Goal: Task Accomplishment & Management: Complete application form

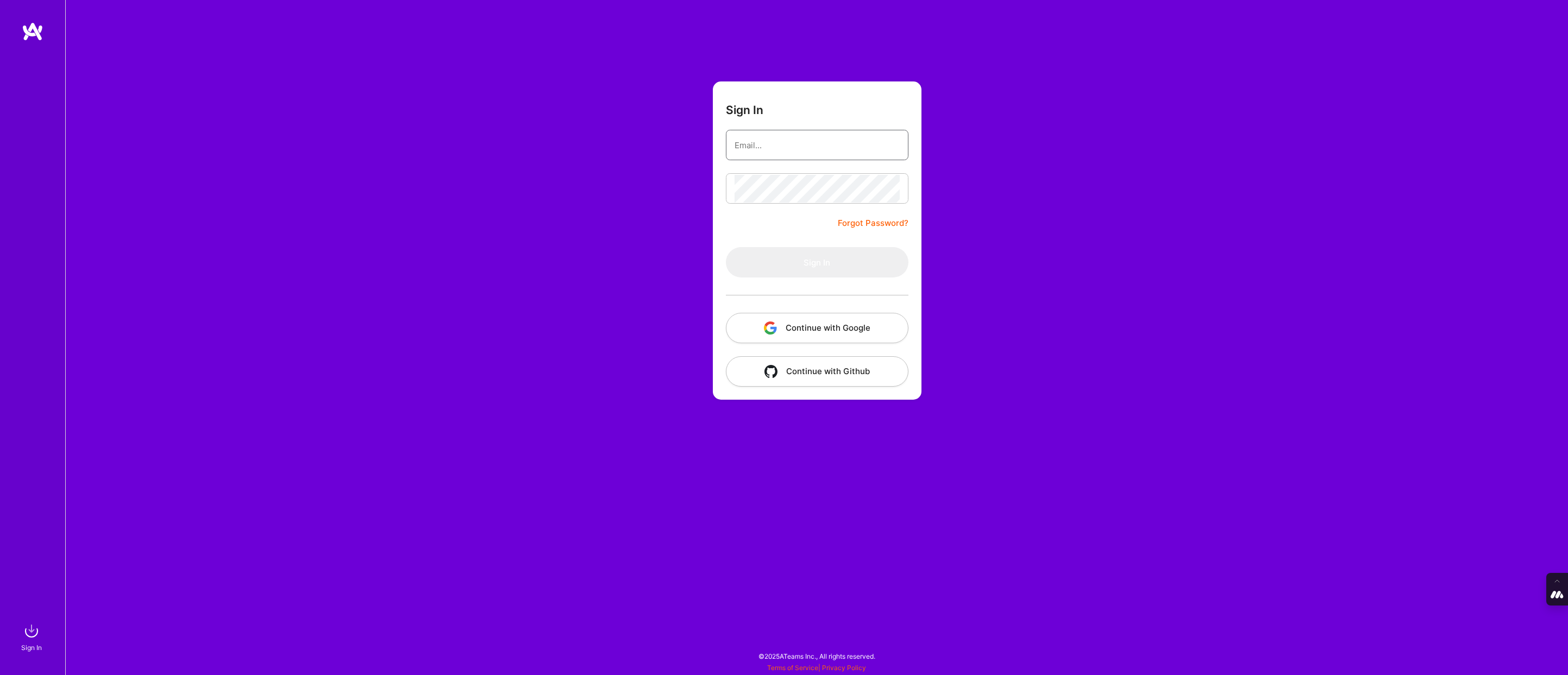
click at [788, 157] on input "email" at bounding box center [816, 145] width 165 height 27
type input "tanya@a.team"
click at [816, 327] on button "Continue with Google" at bounding box center [816, 328] width 182 height 31
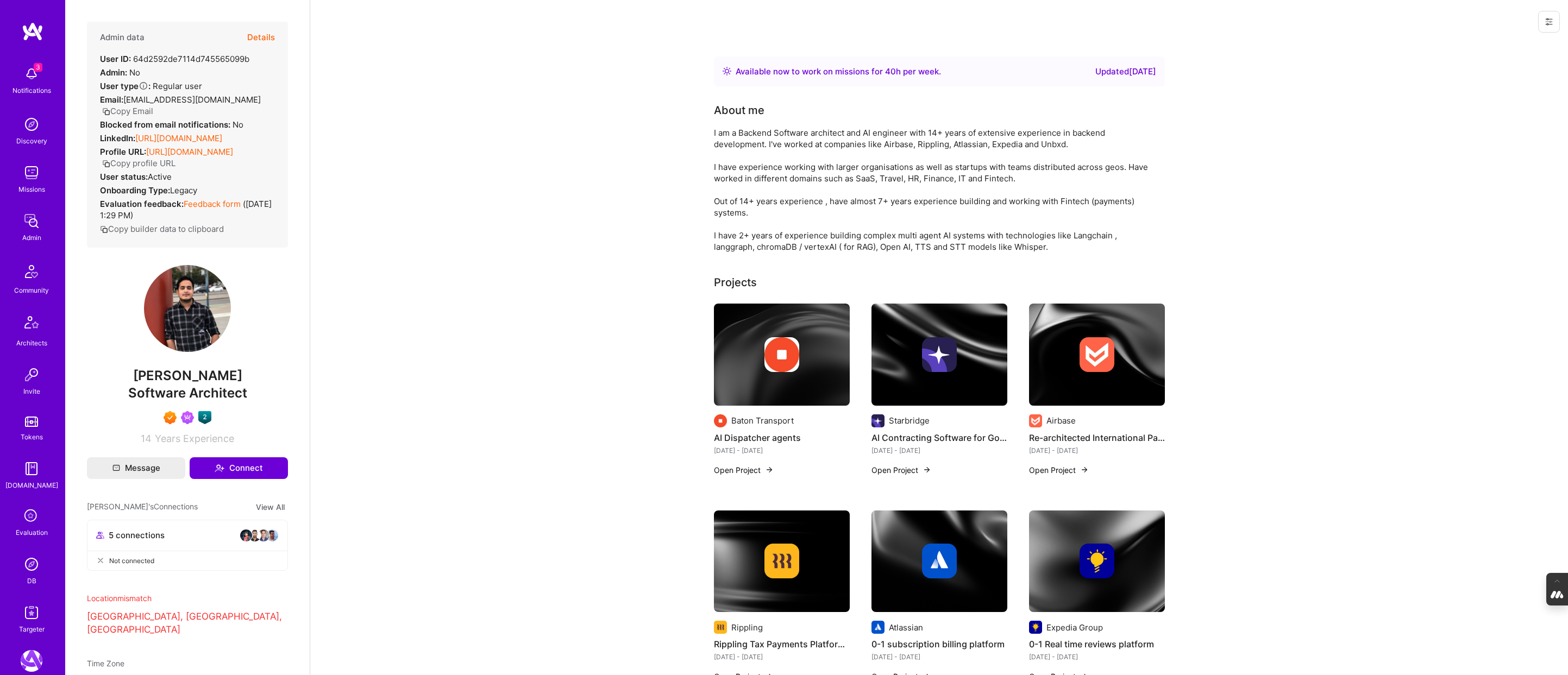
click at [28, 519] on icon at bounding box center [31, 517] width 20 height 20
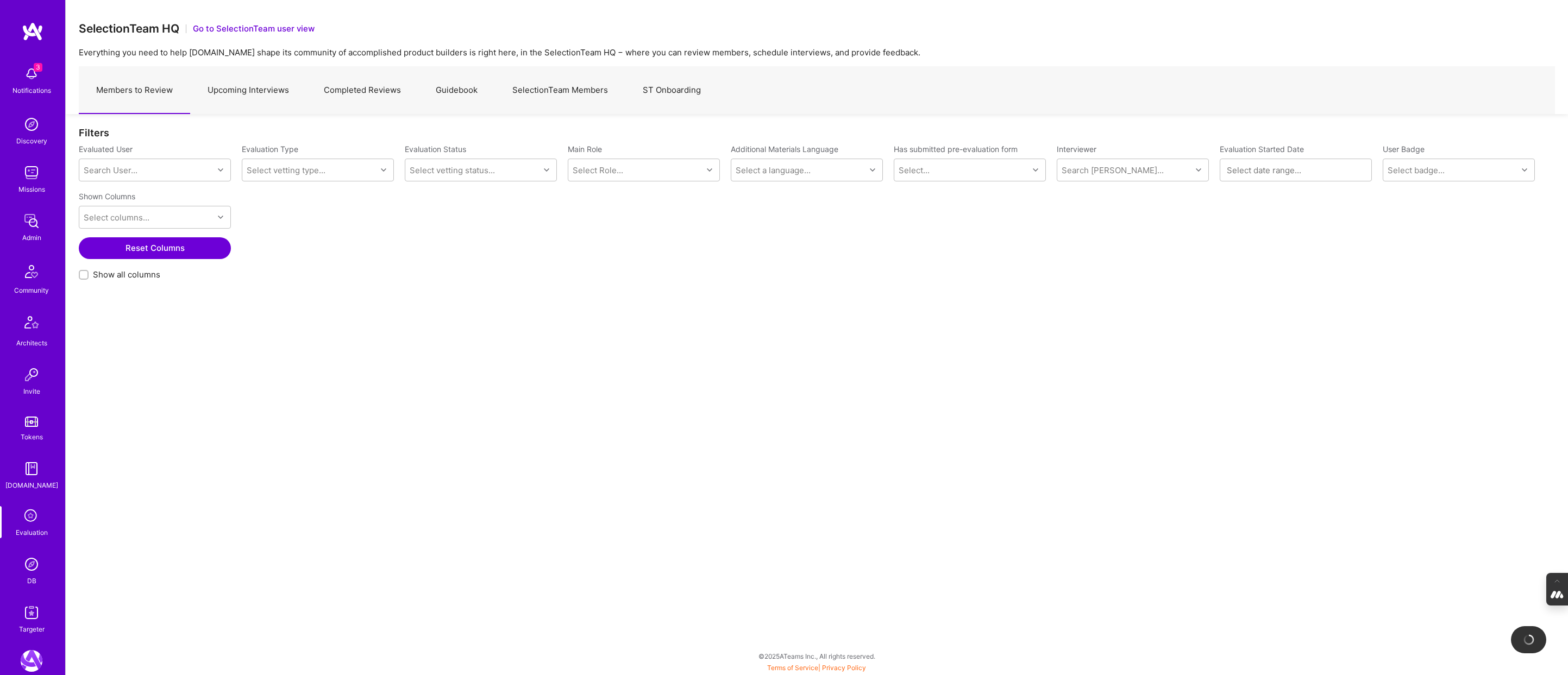
click at [375, 83] on link "Completed Reviews" at bounding box center [362, 90] width 112 height 47
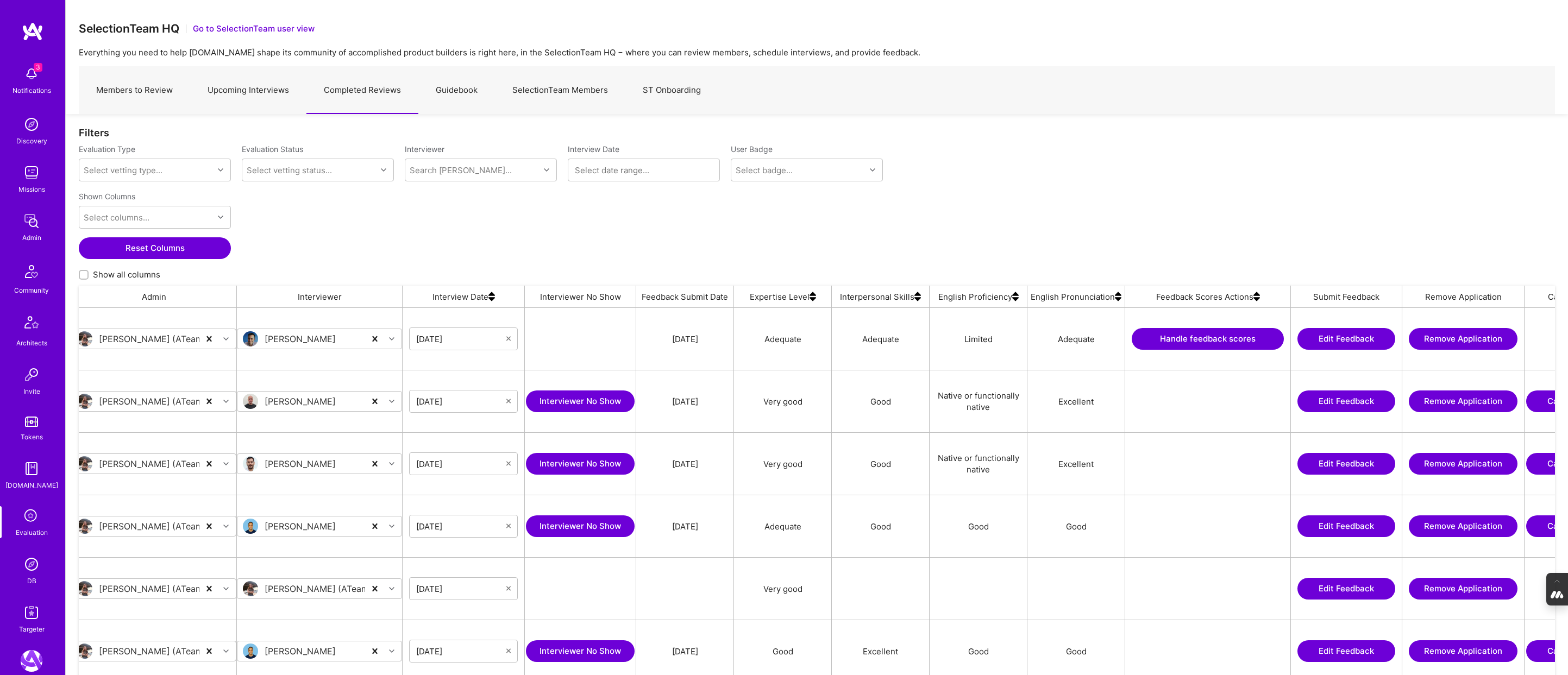
scroll to position [0, 279]
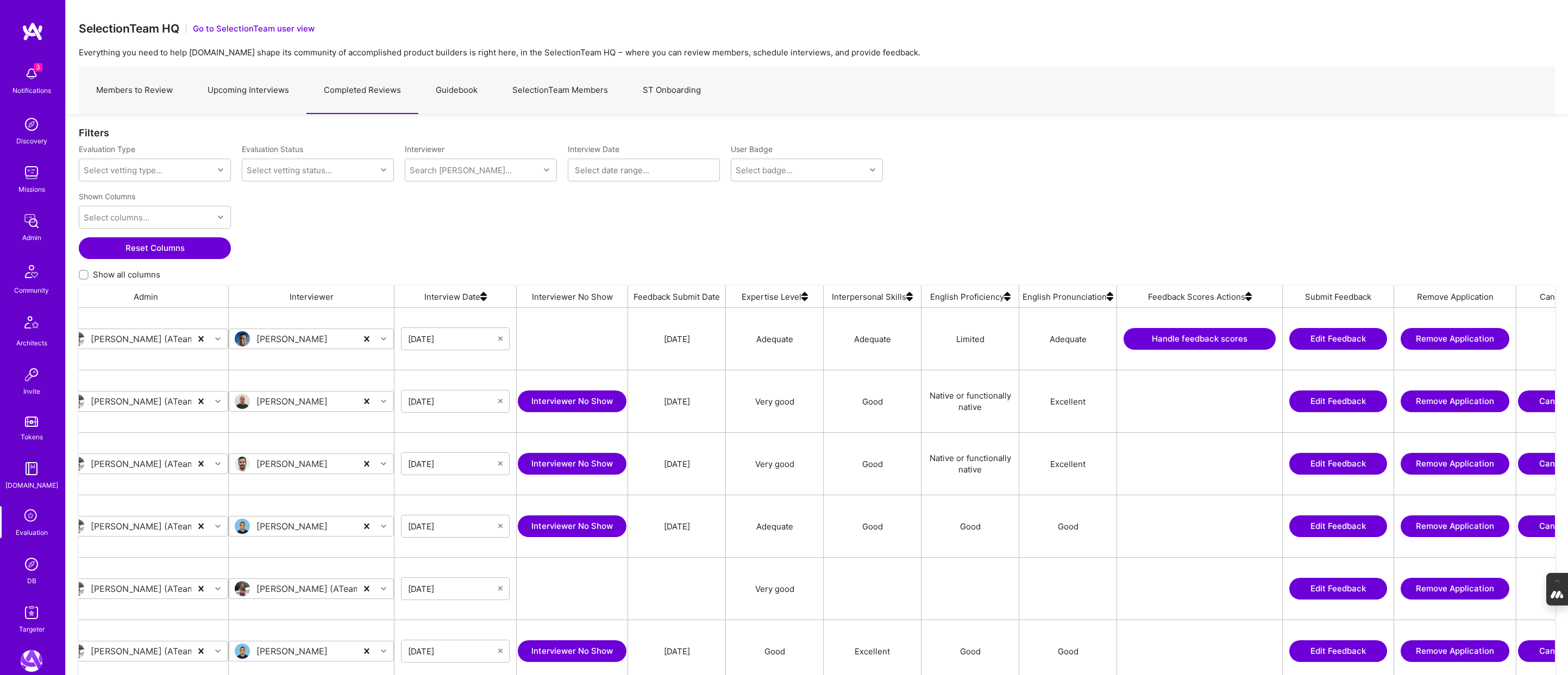
click at [1248, 298] on img at bounding box center [1248, 297] width 6 height 22
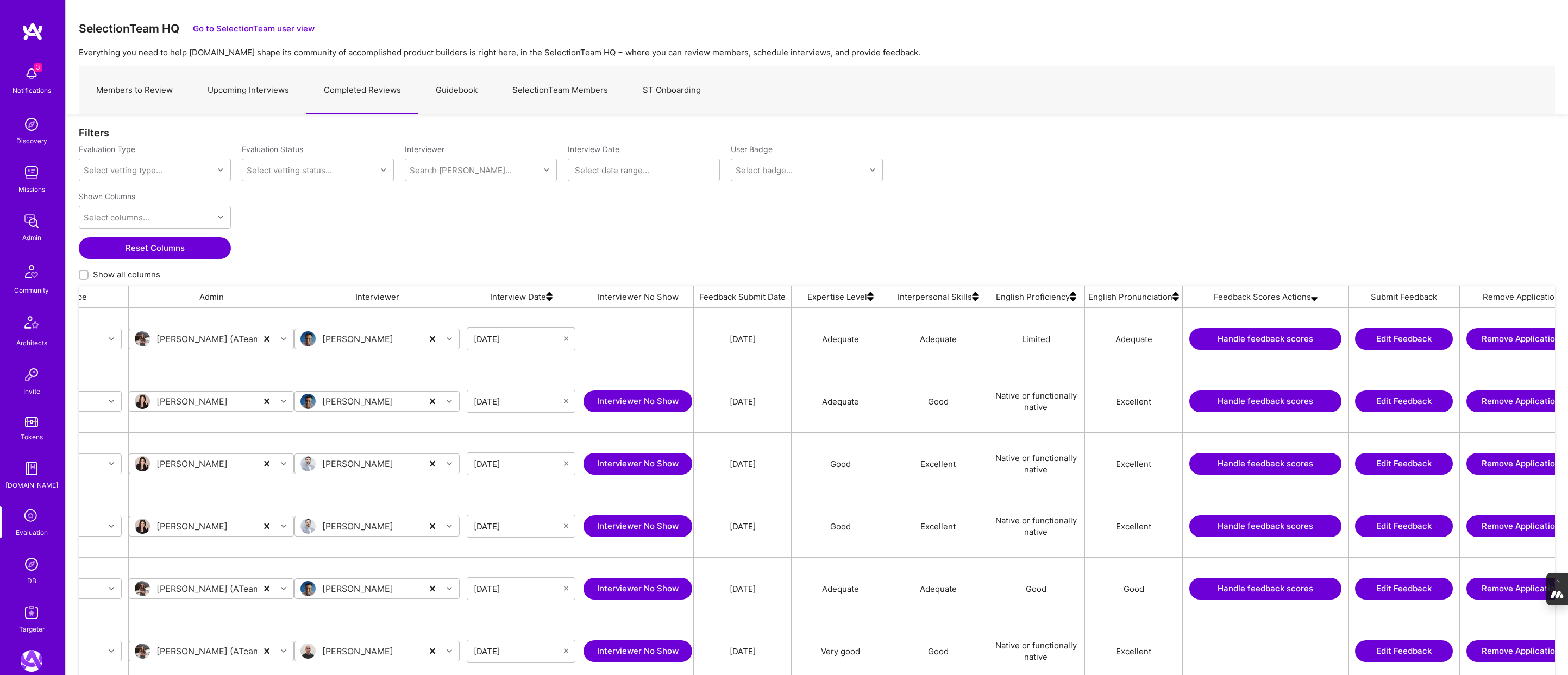
scroll to position [0, 360]
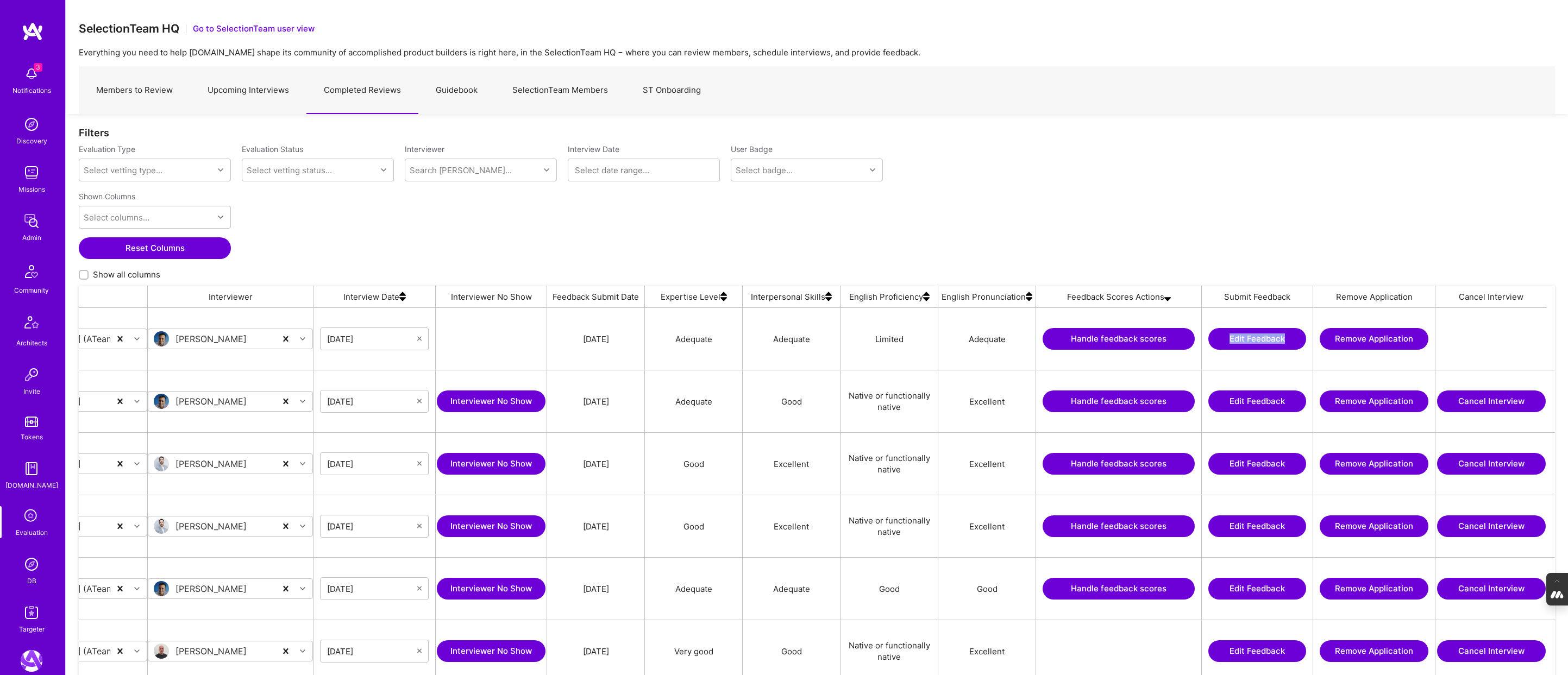
click at [1082, 341] on button "Handle feedback scores" at bounding box center [1119, 339] width 152 height 22
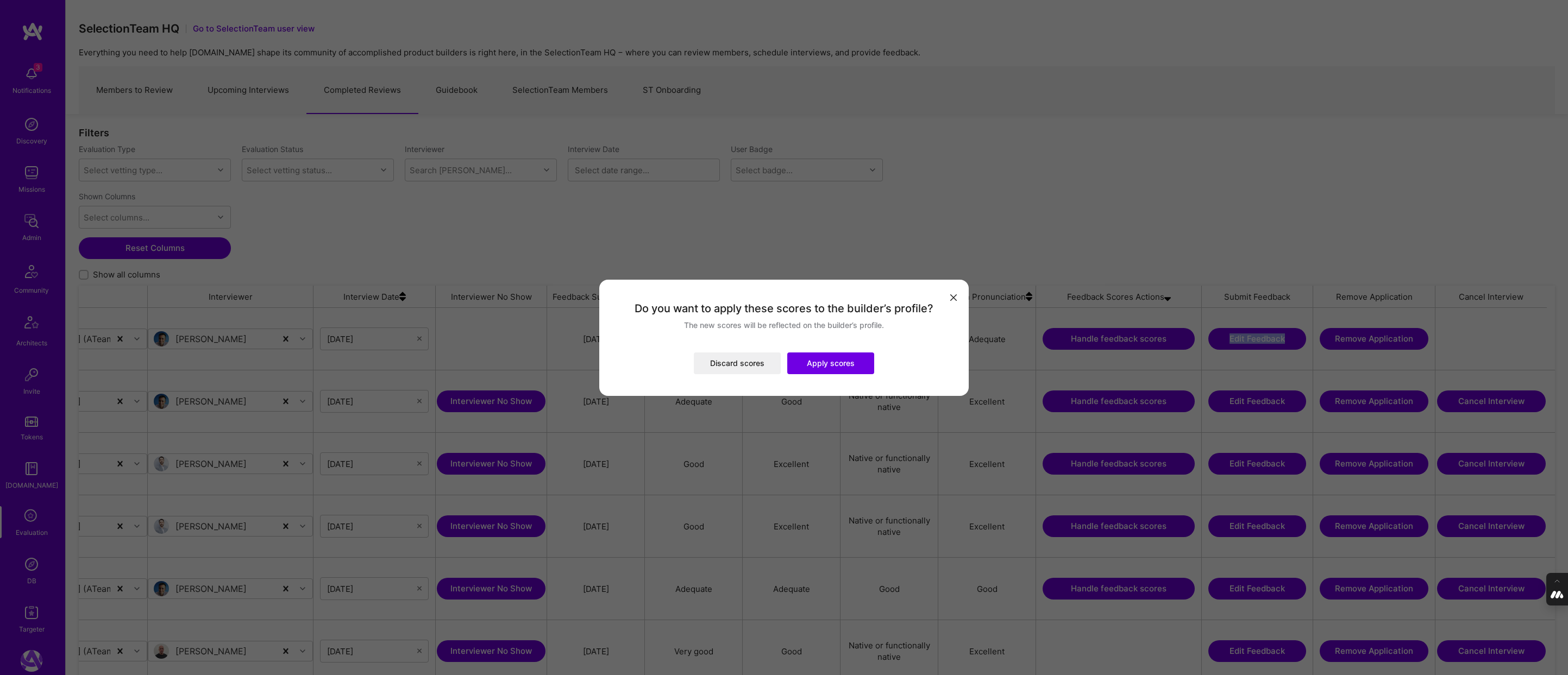
click at [824, 362] on button "Apply scores" at bounding box center [830, 363] width 87 height 22
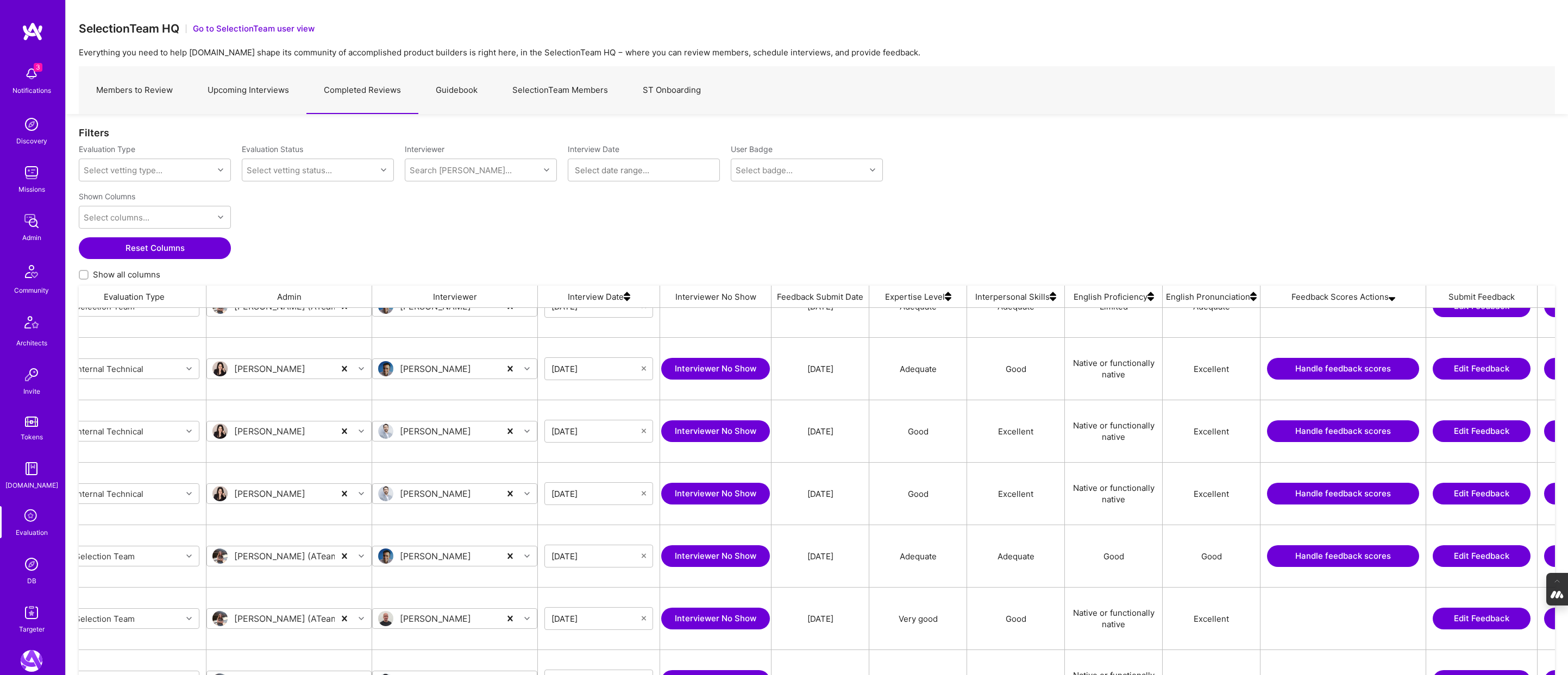
scroll to position [0, 144]
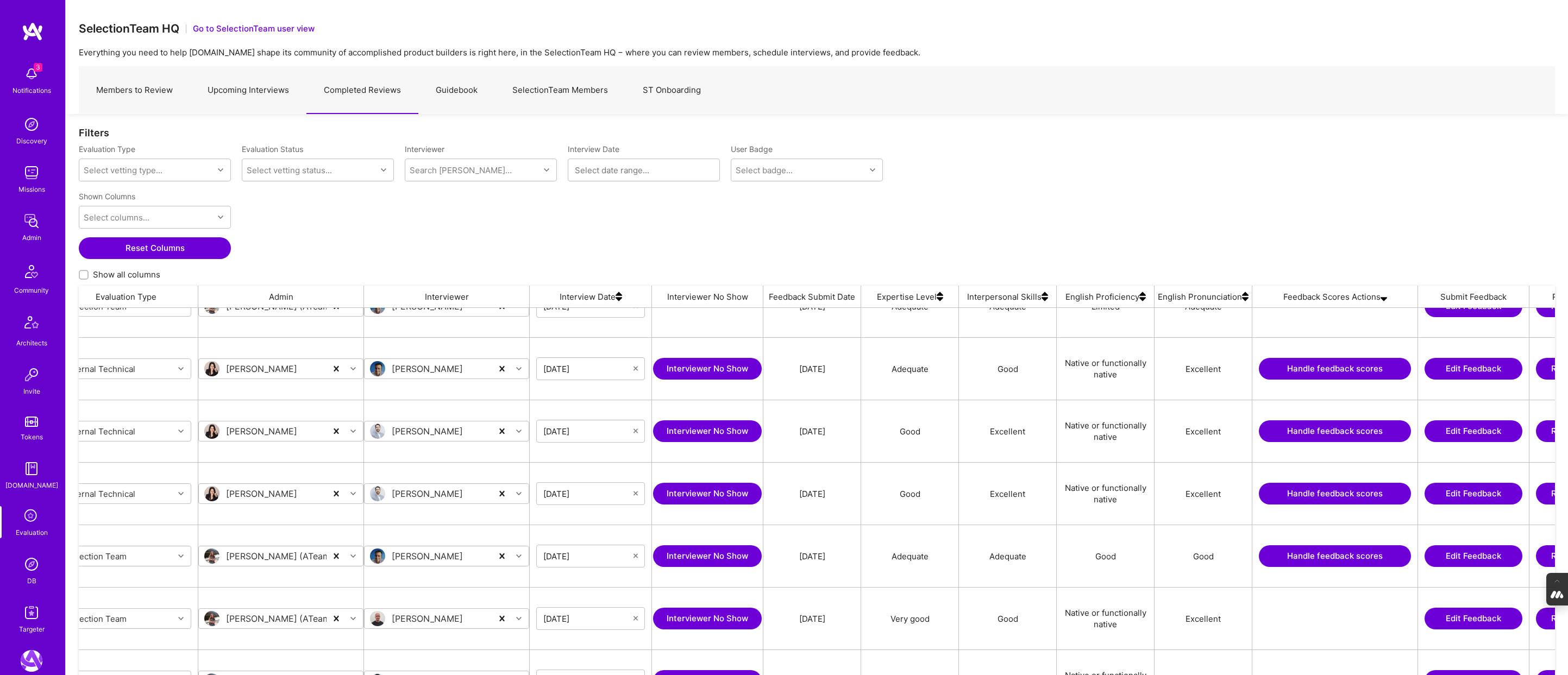
click at [1306, 363] on button "Handle feedback scores" at bounding box center [1335, 369] width 152 height 22
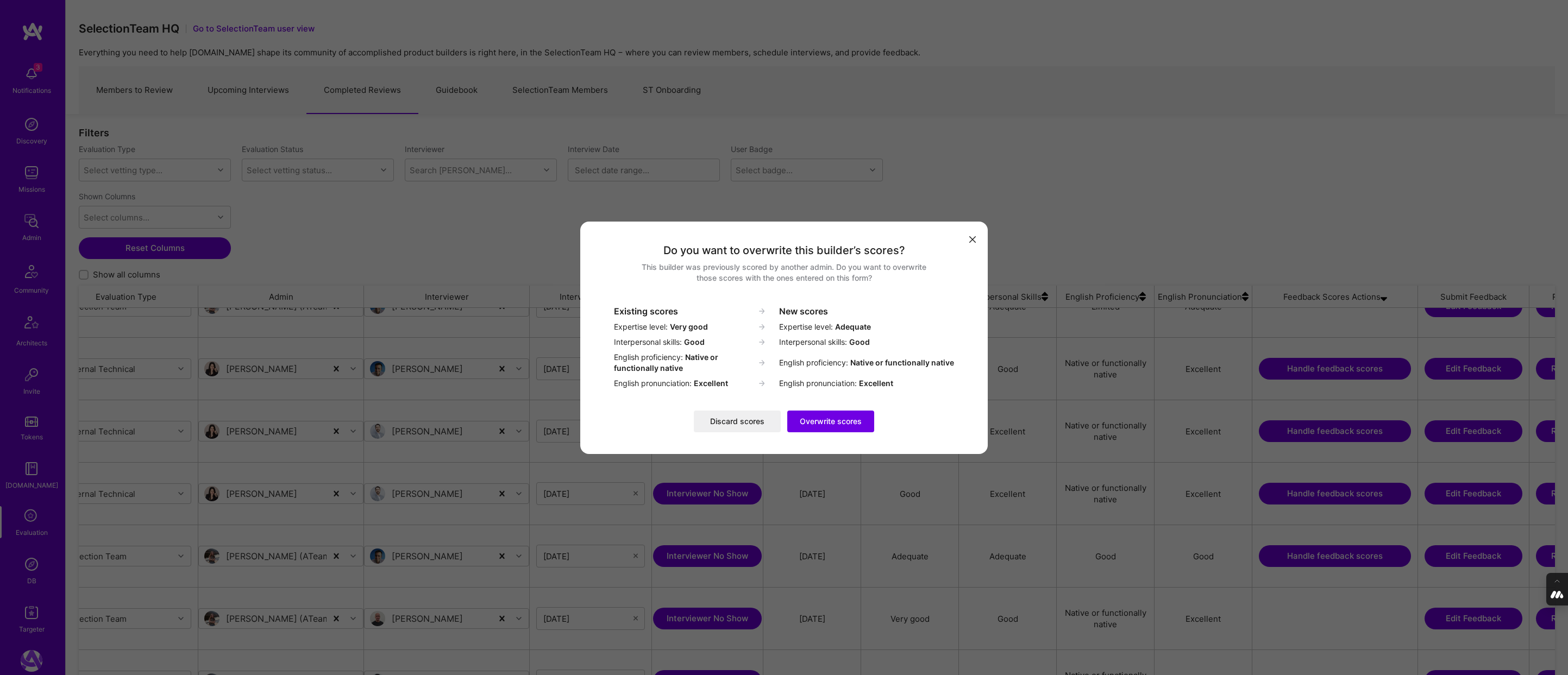
click at [730, 420] on button "Discard scores" at bounding box center [737, 422] width 87 height 22
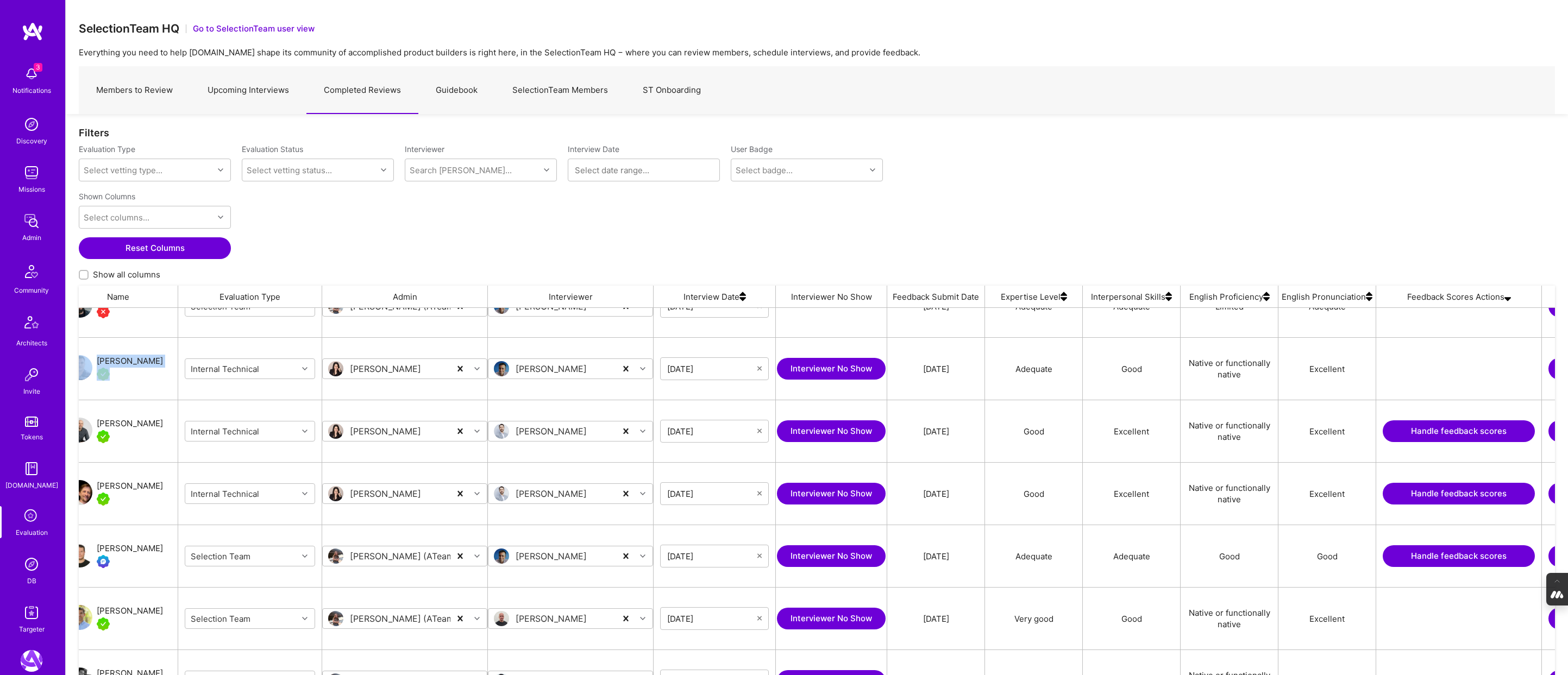
scroll to position [0, 0]
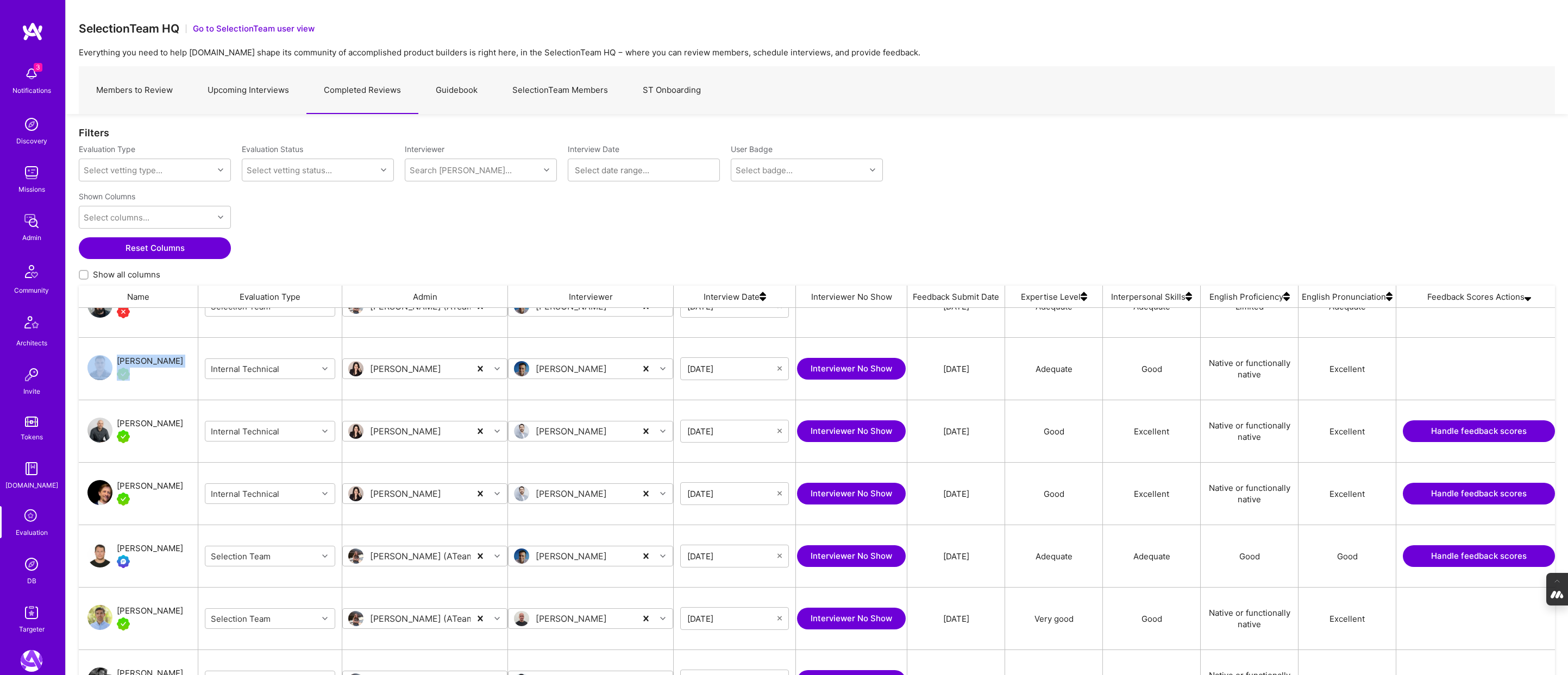
click at [1466, 431] on button "Handle feedback scores" at bounding box center [1479, 431] width 152 height 22
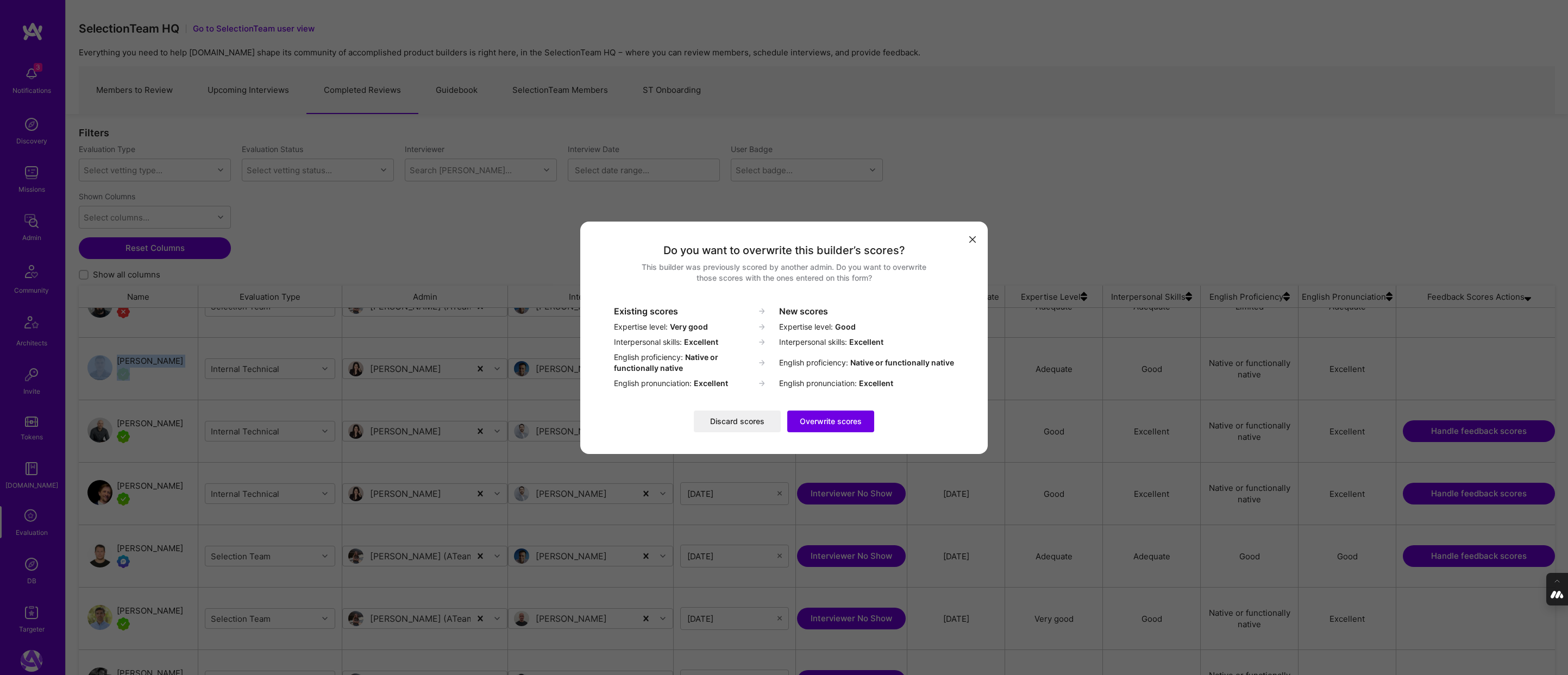
click at [734, 421] on button "Discard scores" at bounding box center [737, 422] width 87 height 22
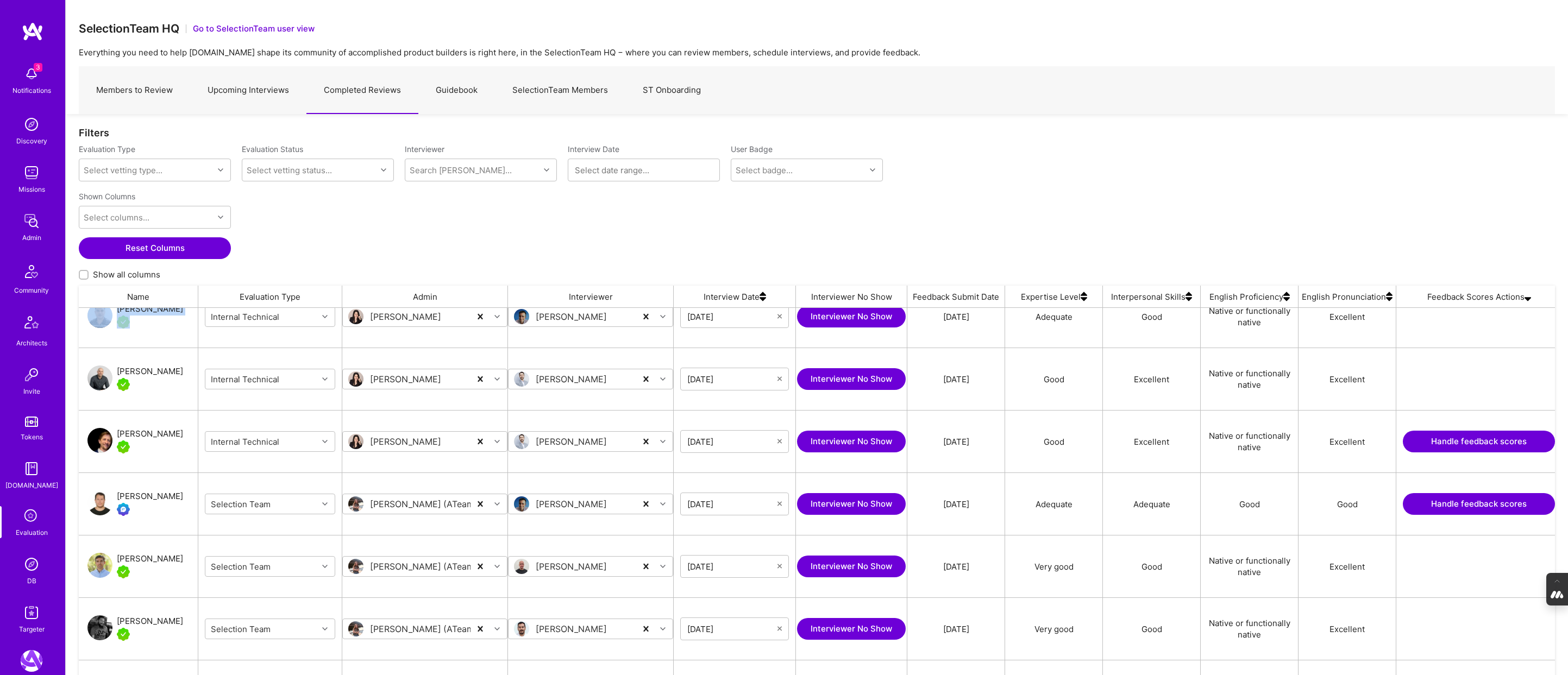
scroll to position [87, 0]
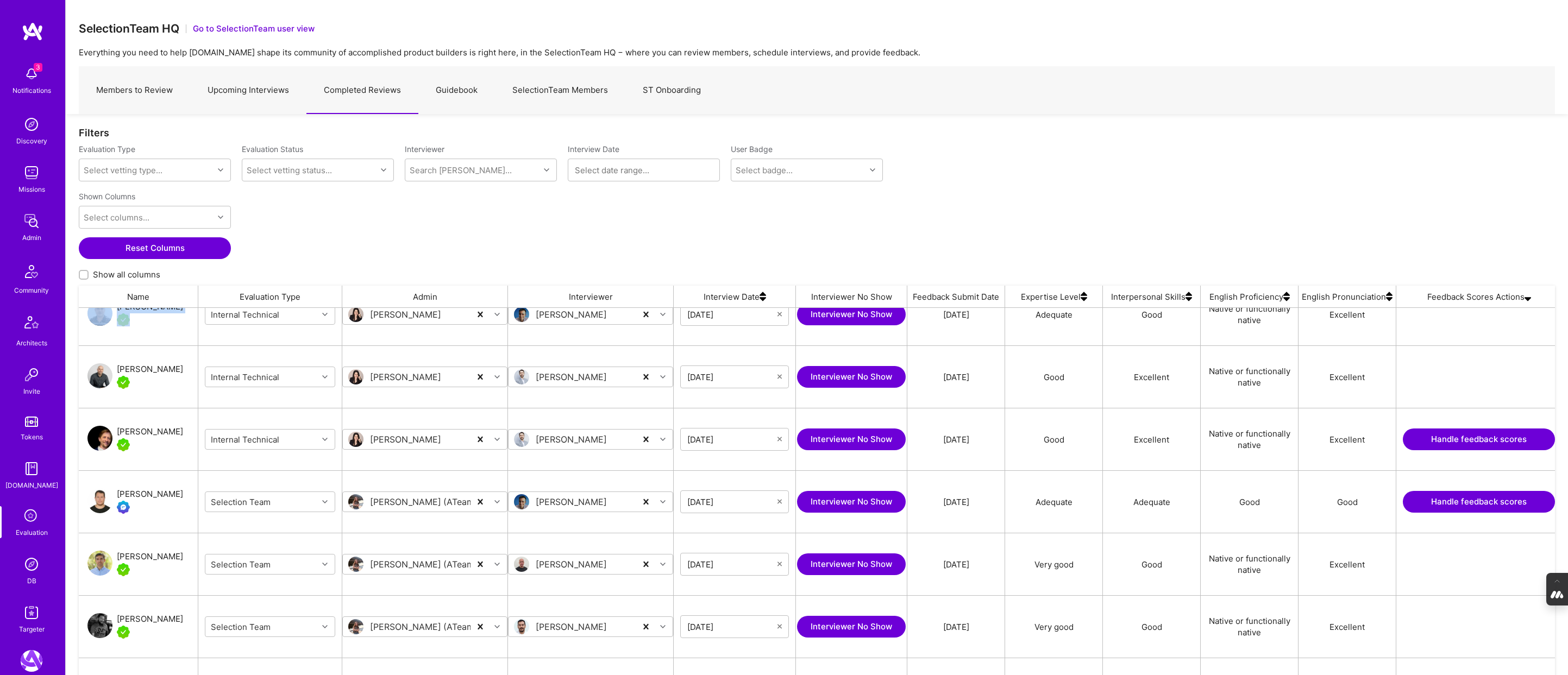
click at [1444, 441] on button "Handle feedback scores" at bounding box center [1479, 439] width 152 height 22
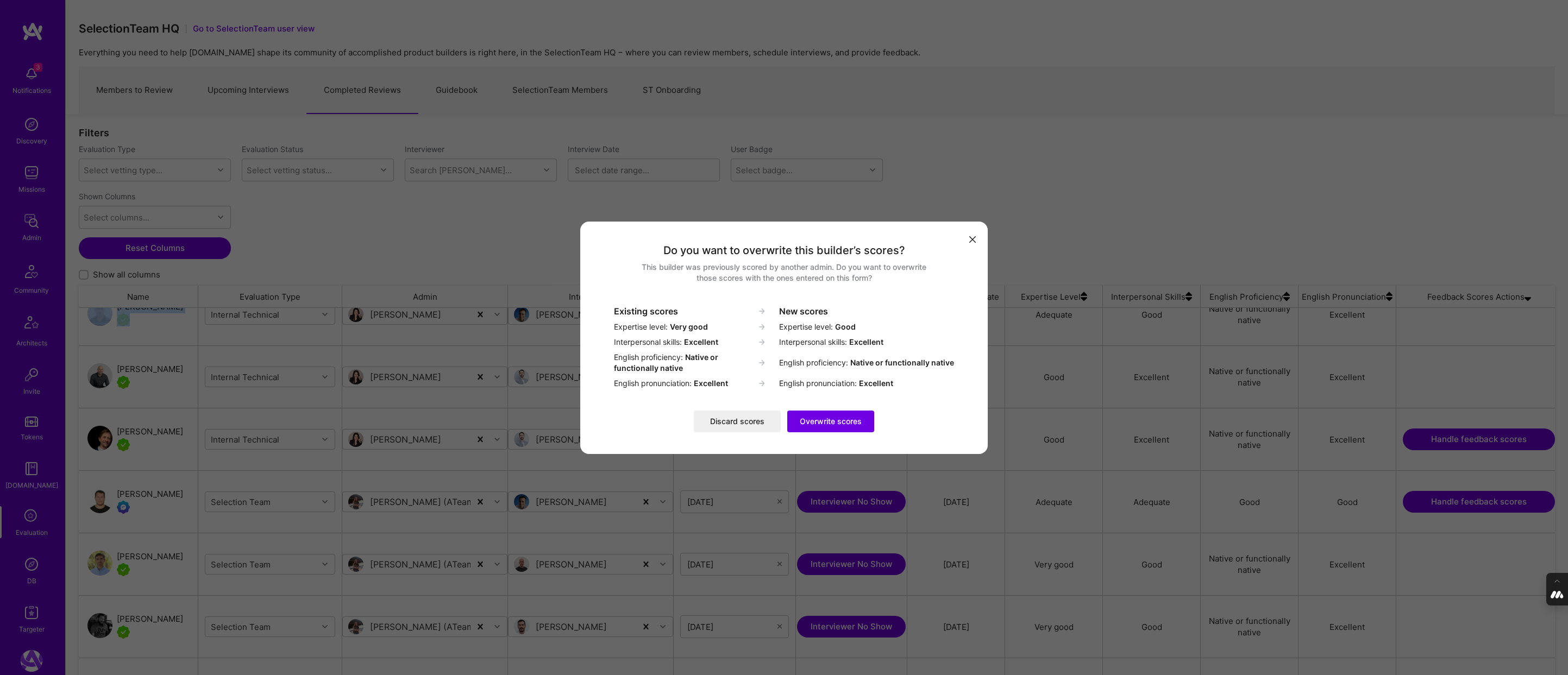
click at [725, 424] on button "Discard scores" at bounding box center [737, 422] width 87 height 22
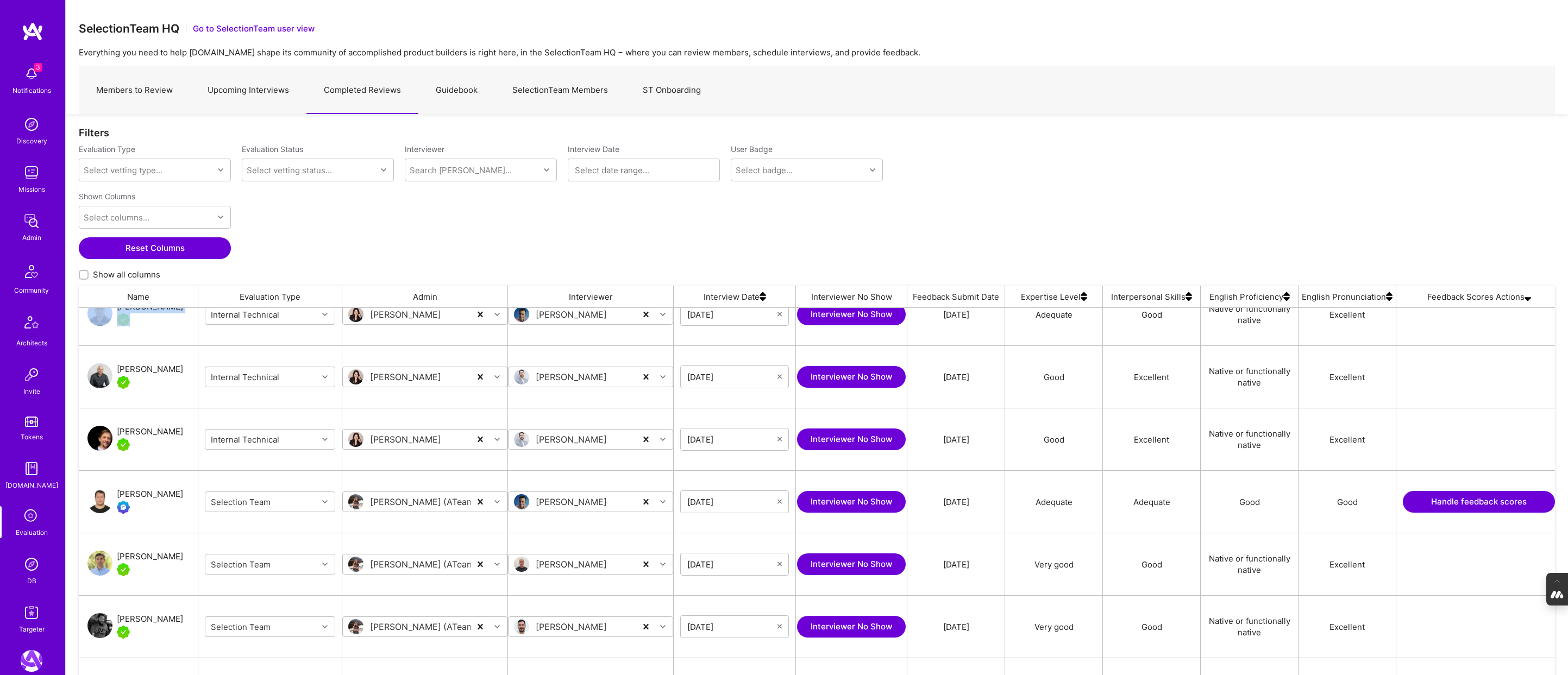
click at [81, 274] on input "Show all columns" at bounding box center [85, 276] width 8 height 8
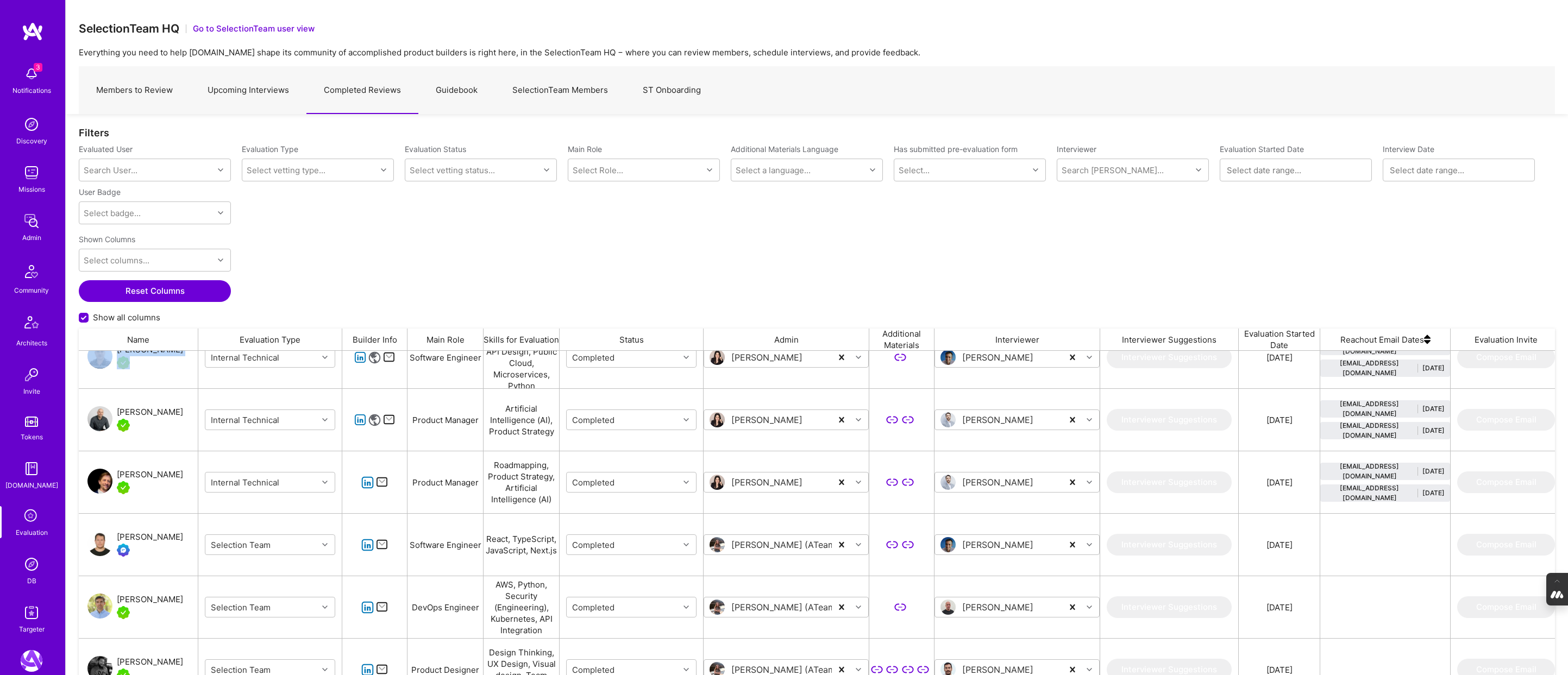
click at [82, 319] on input "Show all columns" at bounding box center [85, 318] width 9 height 9
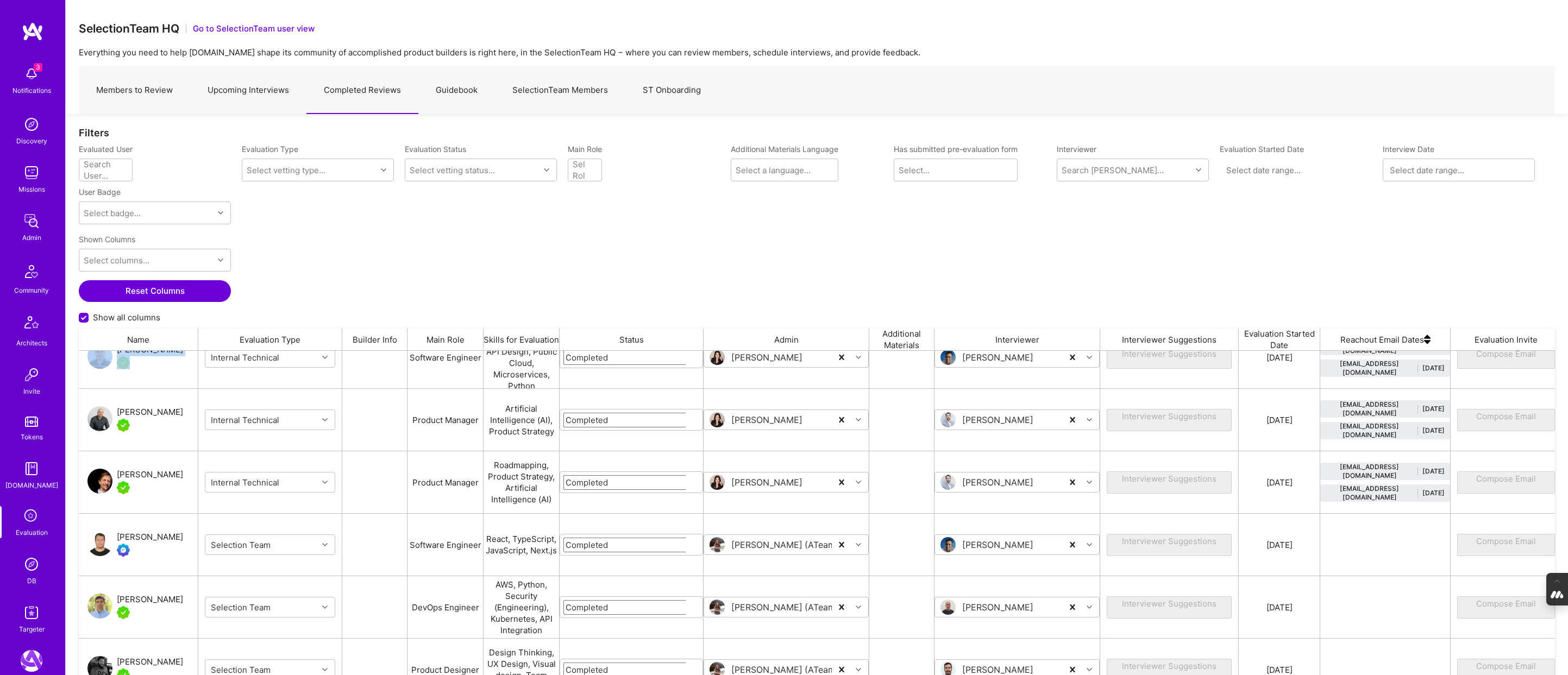
checkbox input "false"
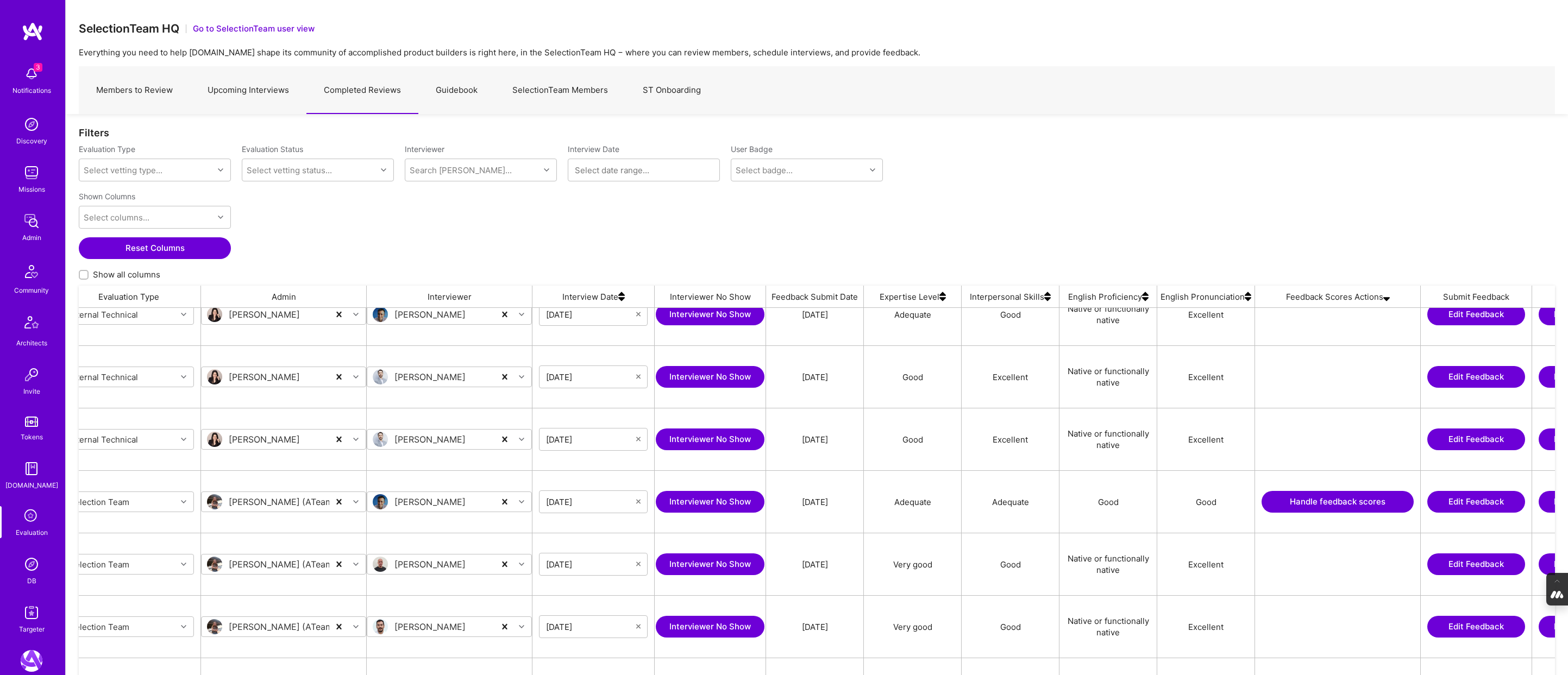
scroll to position [0, 148]
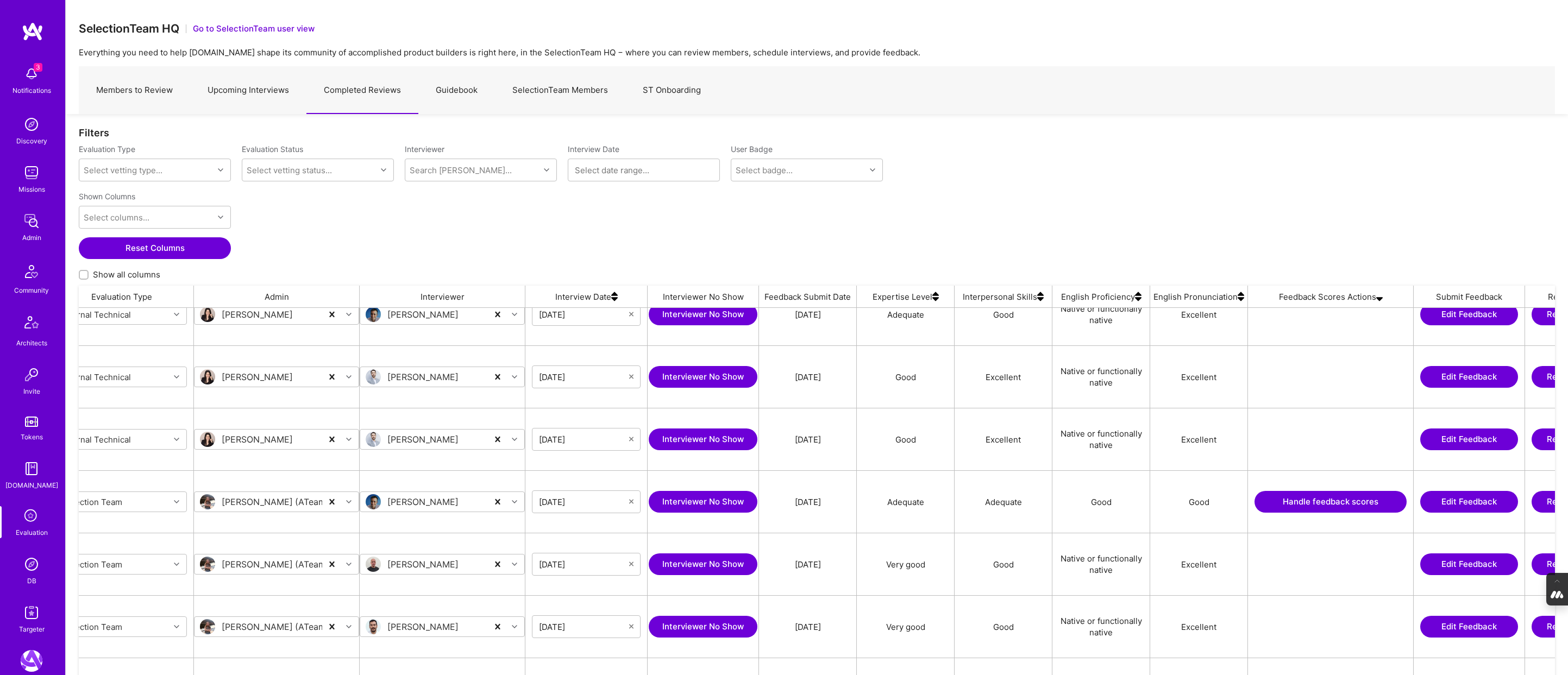
click at [1473, 501] on button "Edit Feedback" at bounding box center [1469, 502] width 98 height 22
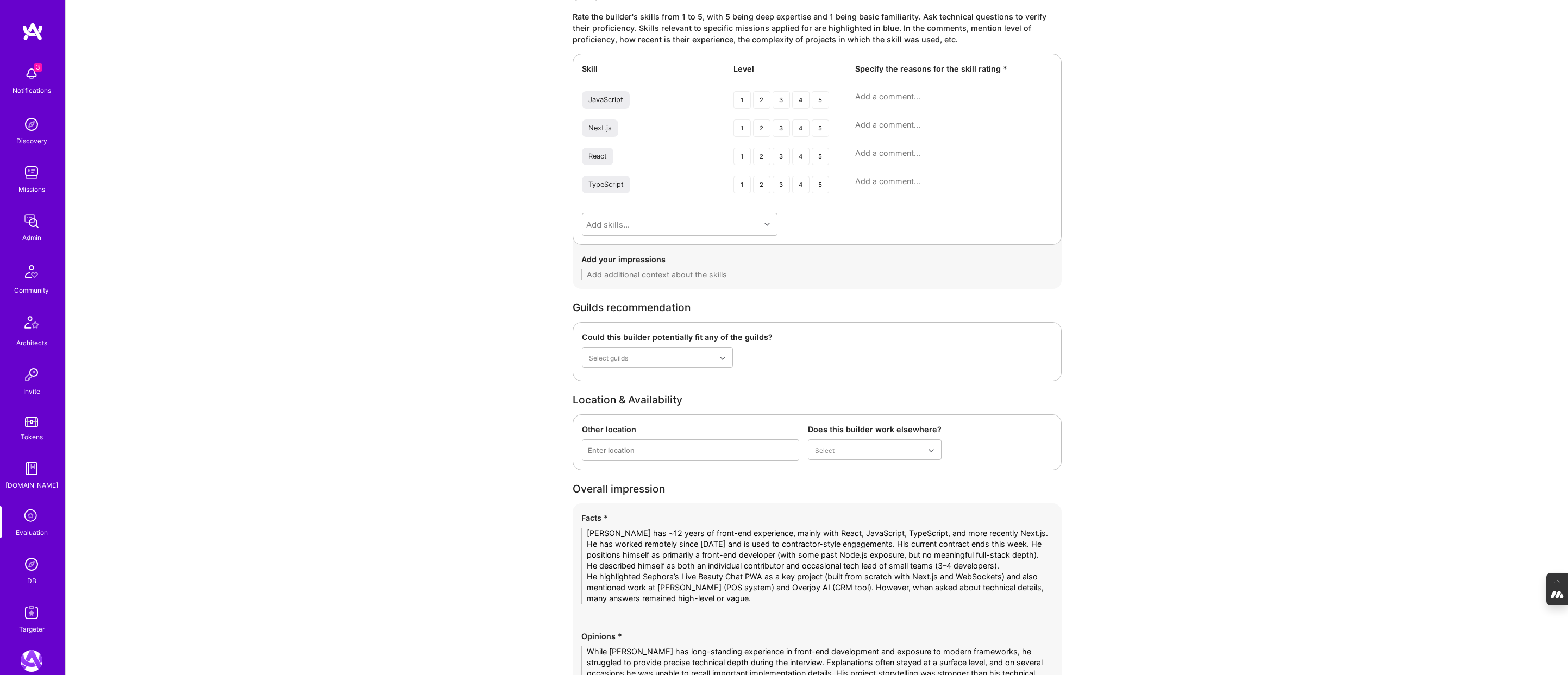
scroll to position [1768, 0]
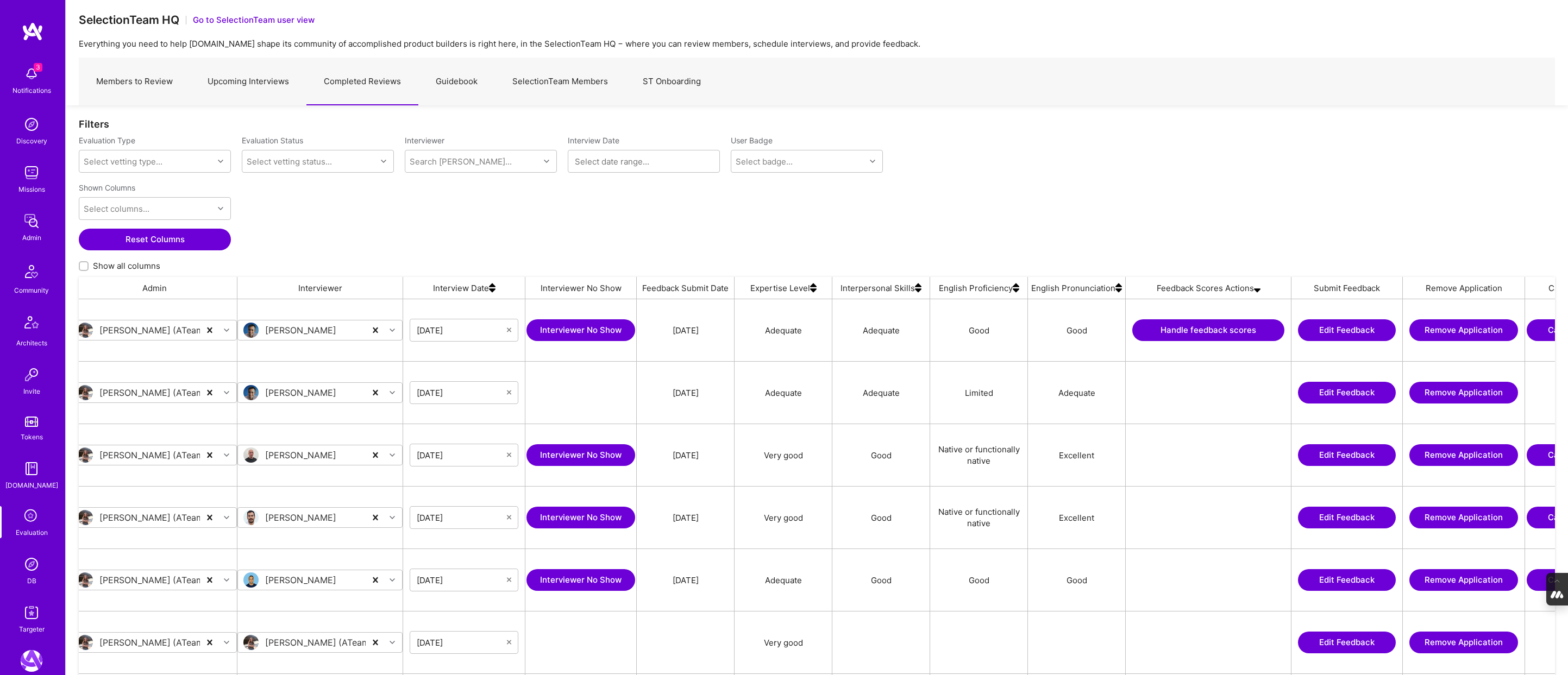
scroll to position [0, 275]
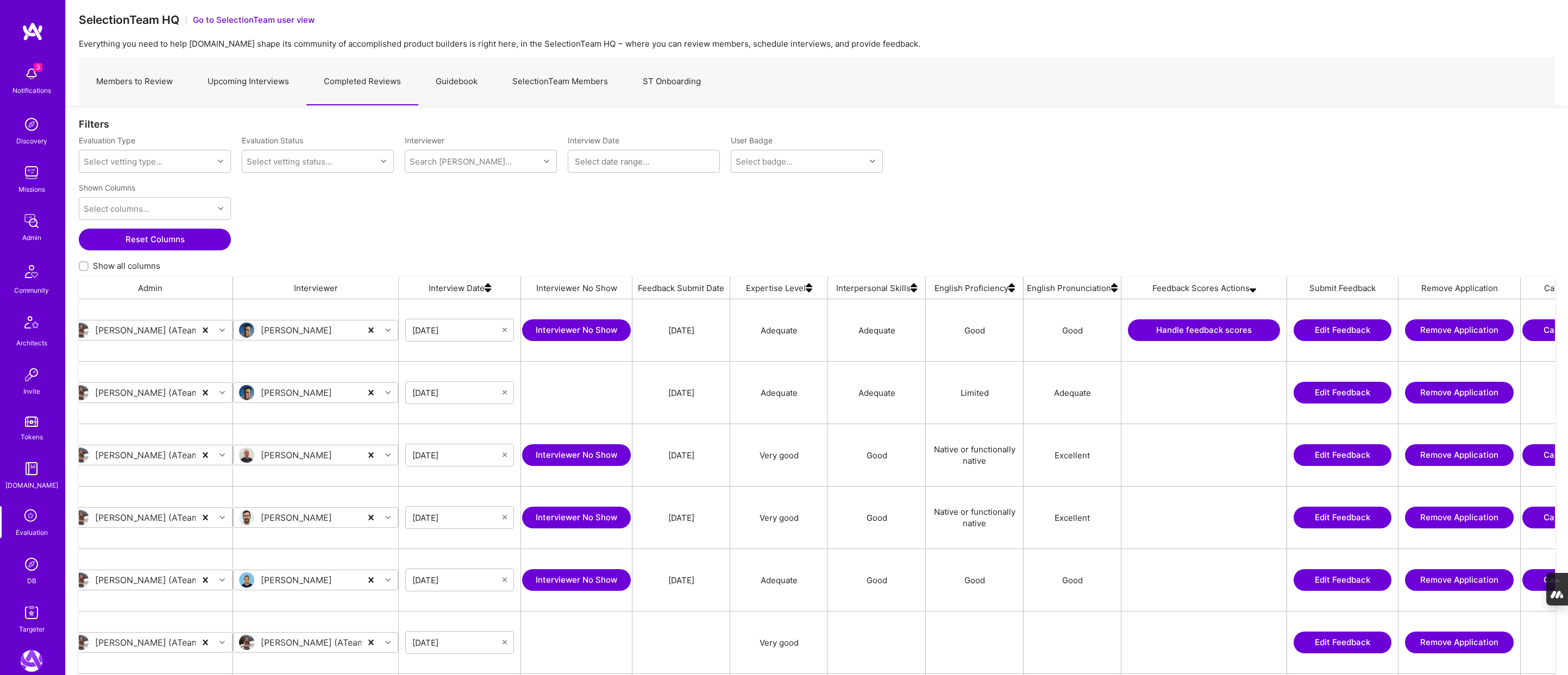
click at [1170, 334] on button "Handle feedback scores" at bounding box center [1203, 330] width 152 height 22
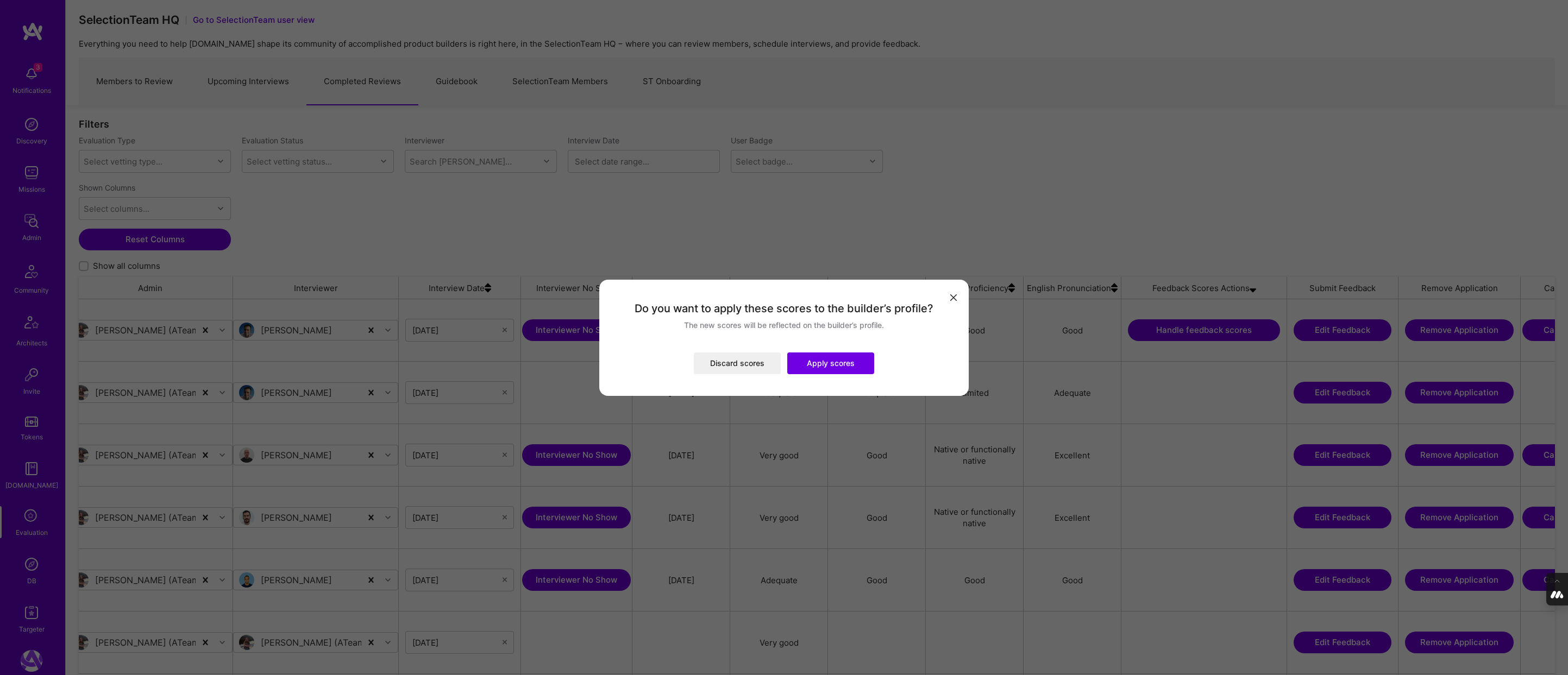
click at [819, 361] on button "Apply scores" at bounding box center [830, 363] width 87 height 22
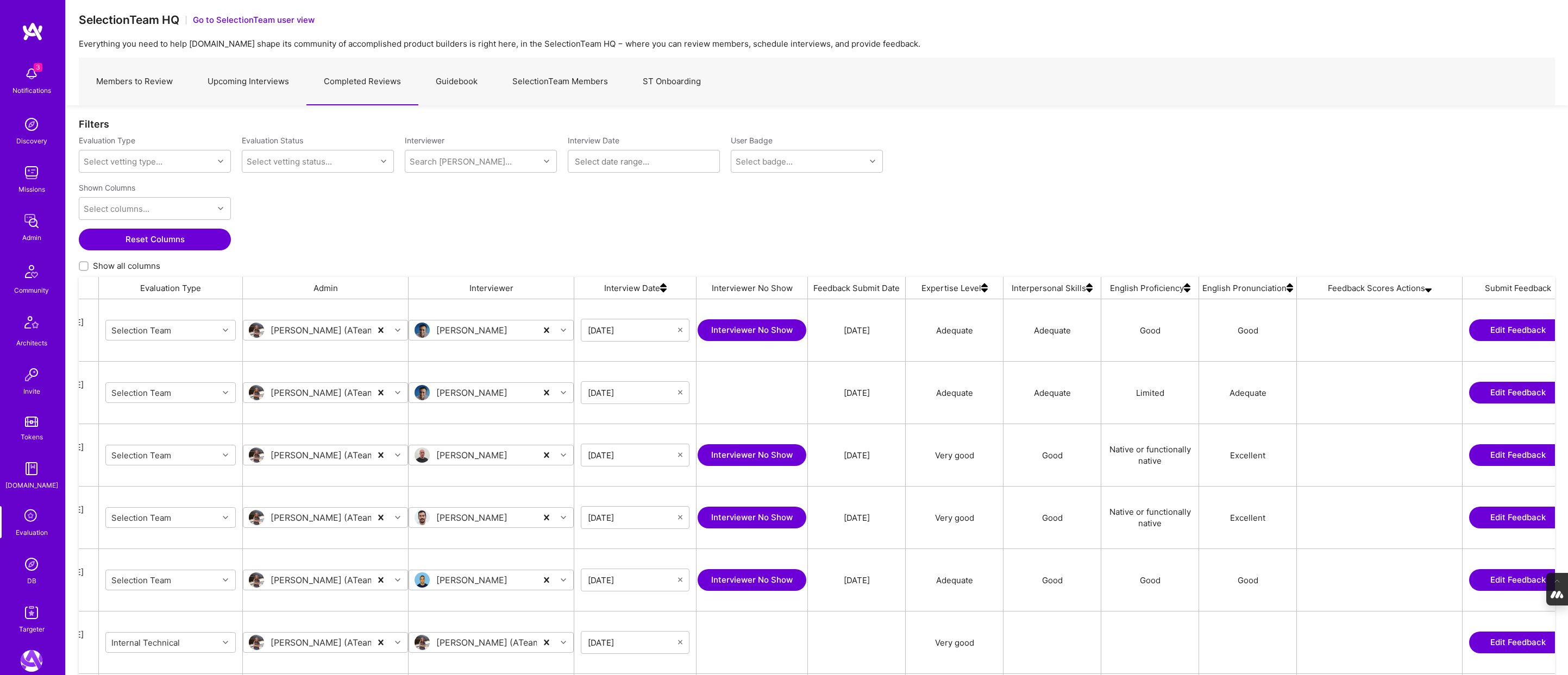
scroll to position [0, 0]
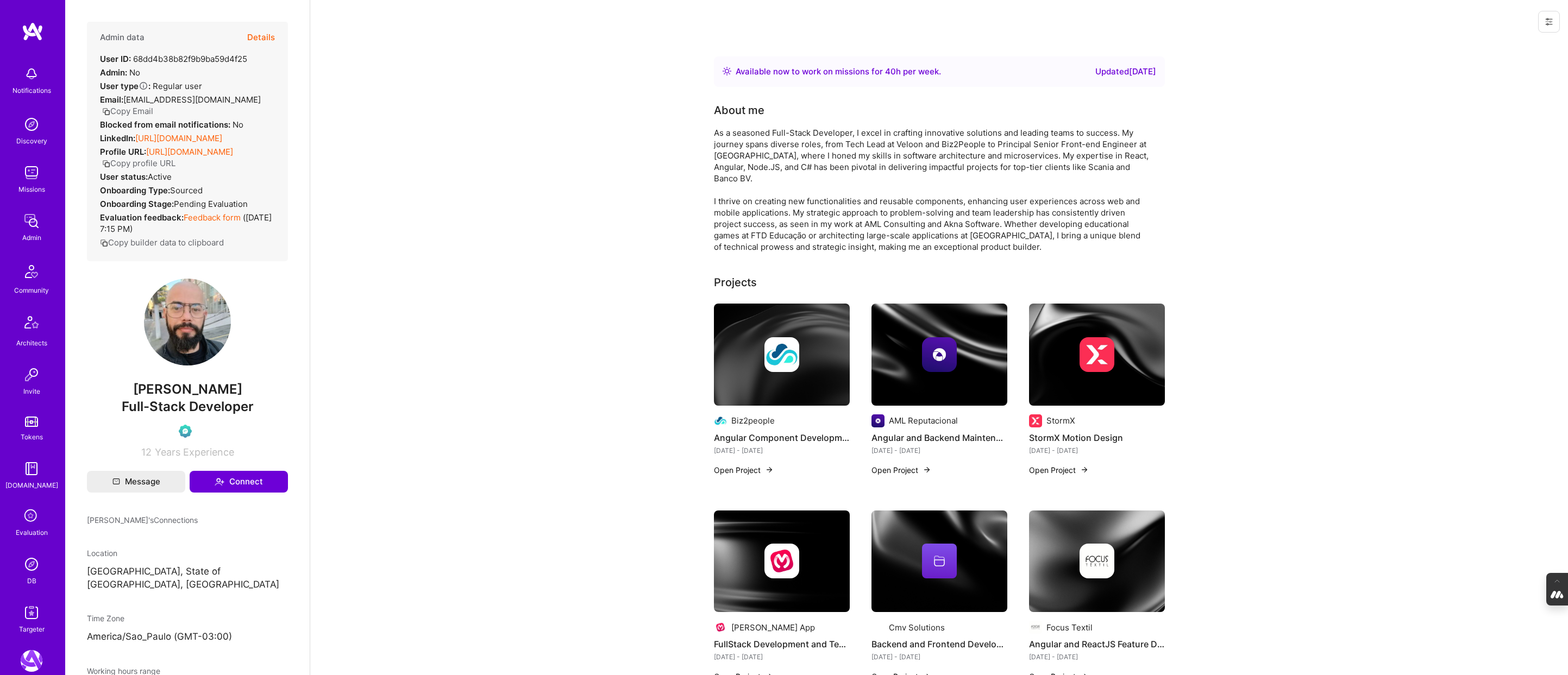
click at [264, 38] on button "Details" at bounding box center [261, 38] width 27 height 31
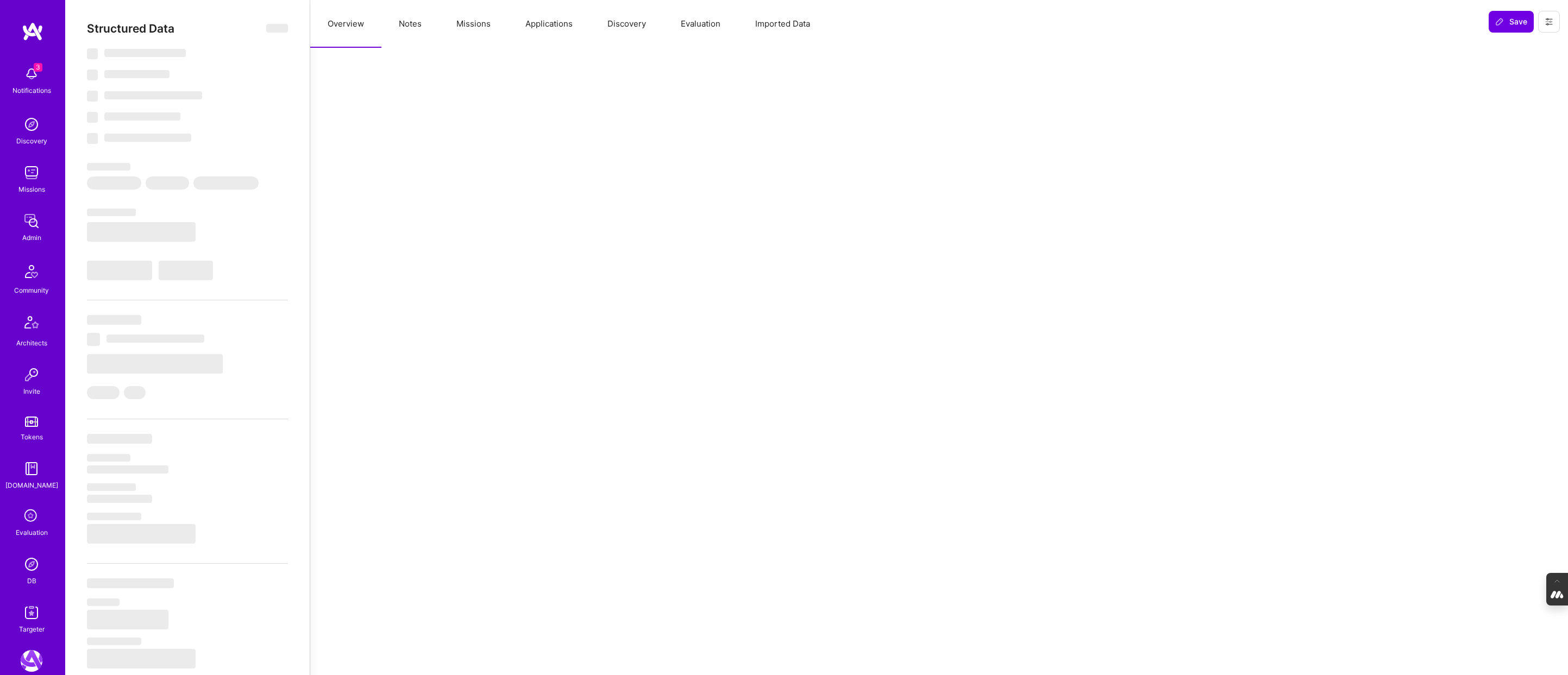
click at [702, 21] on button "Evaluation" at bounding box center [700, 23] width 74 height 48
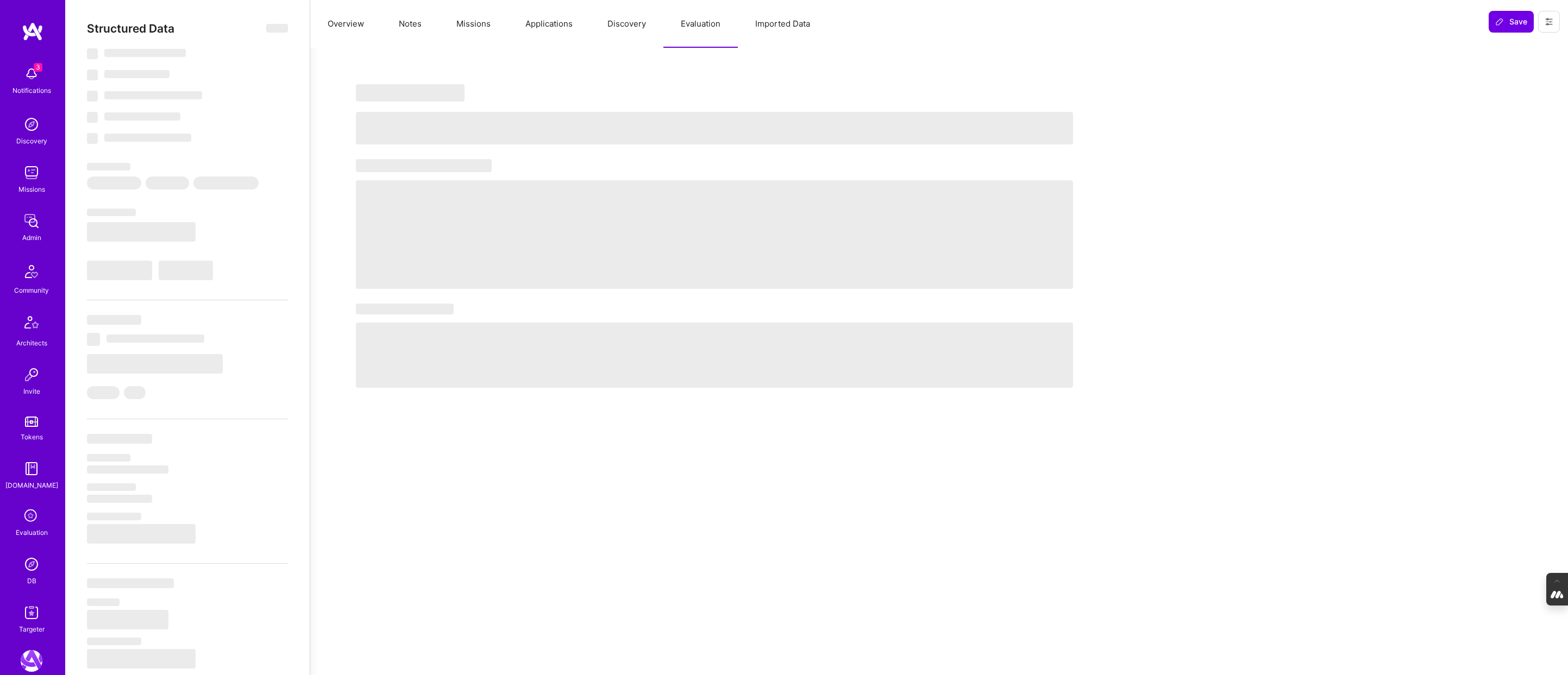
select select "Right Now"
select select "Verified"
select select "BR"
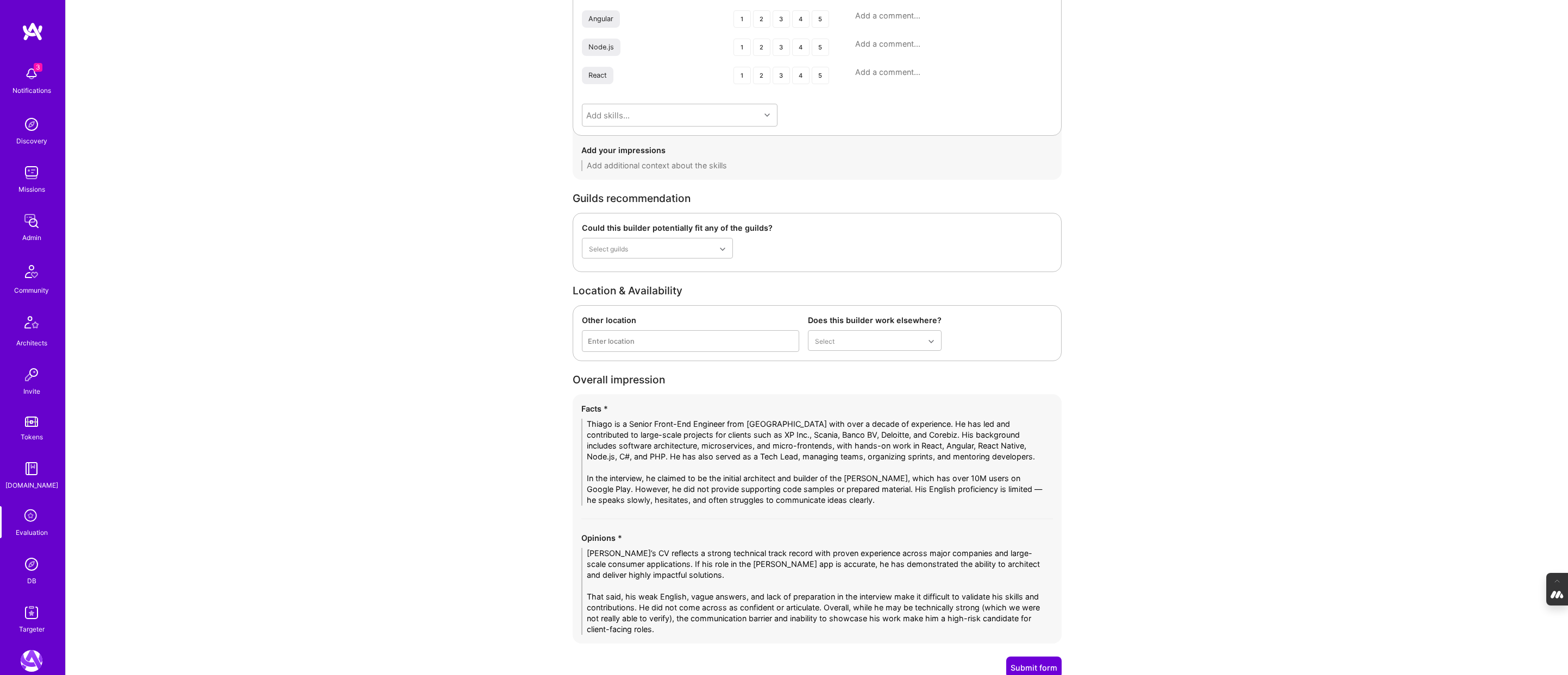
scroll to position [1760, 0]
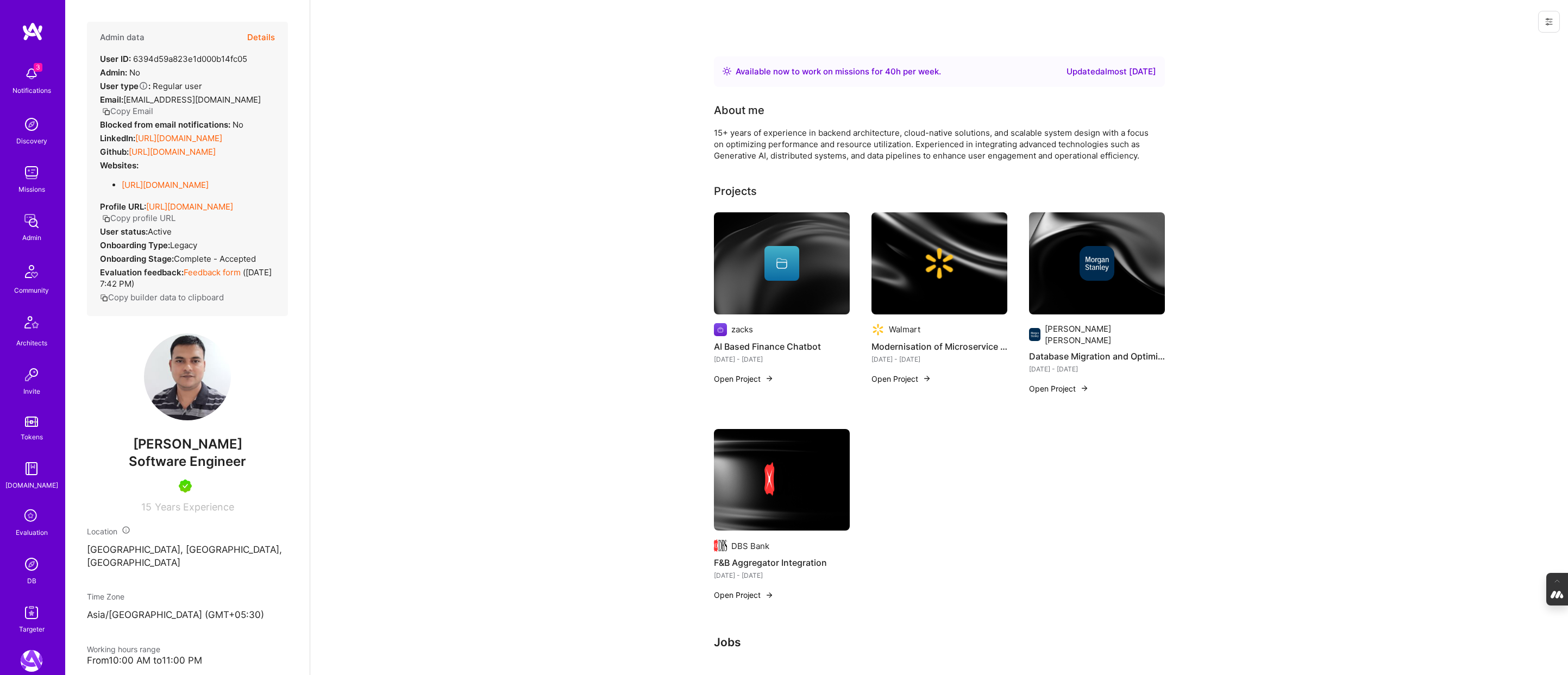
click at [255, 38] on button "Details" at bounding box center [261, 38] width 27 height 31
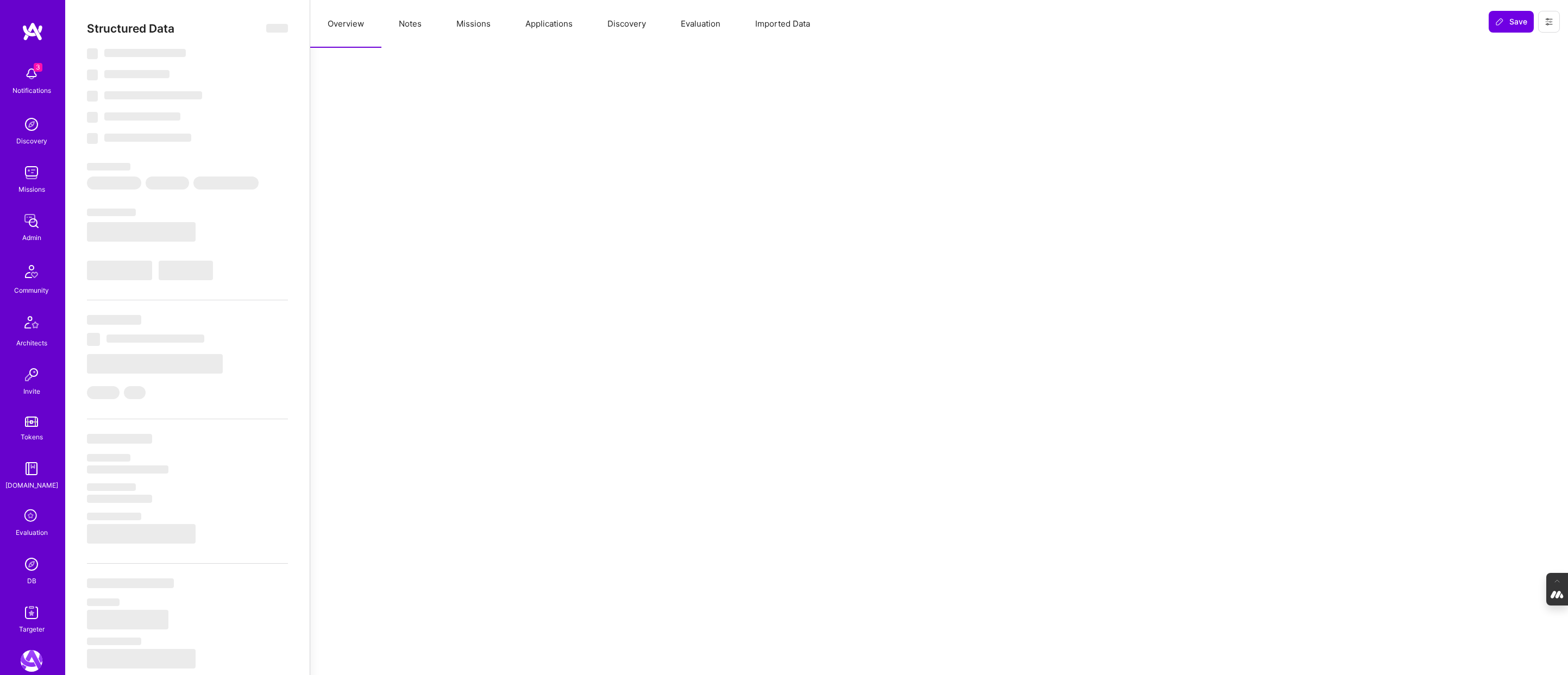
click at [701, 26] on button "Evaluation" at bounding box center [700, 23] width 74 height 48
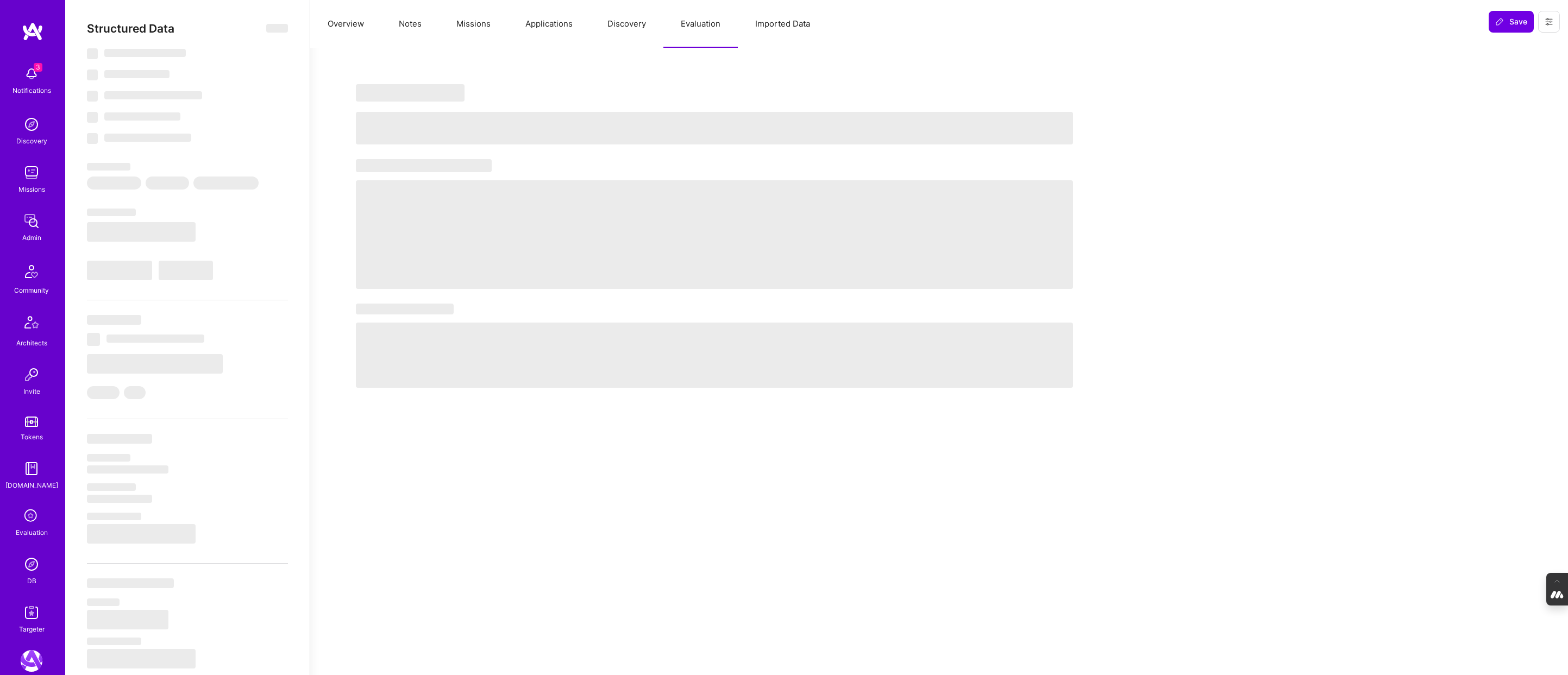
select select "Right Now"
select select "5"
select select "4"
select select "7"
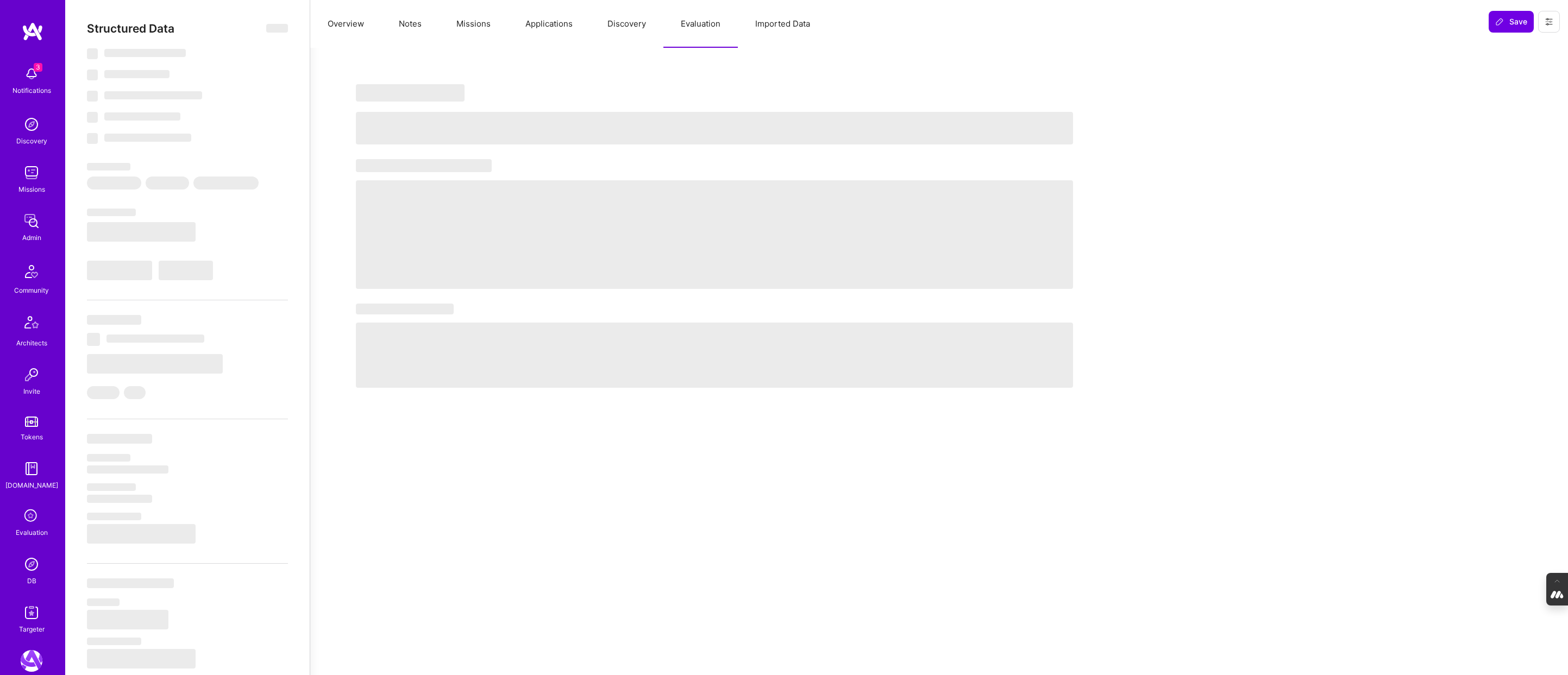
select select "IN"
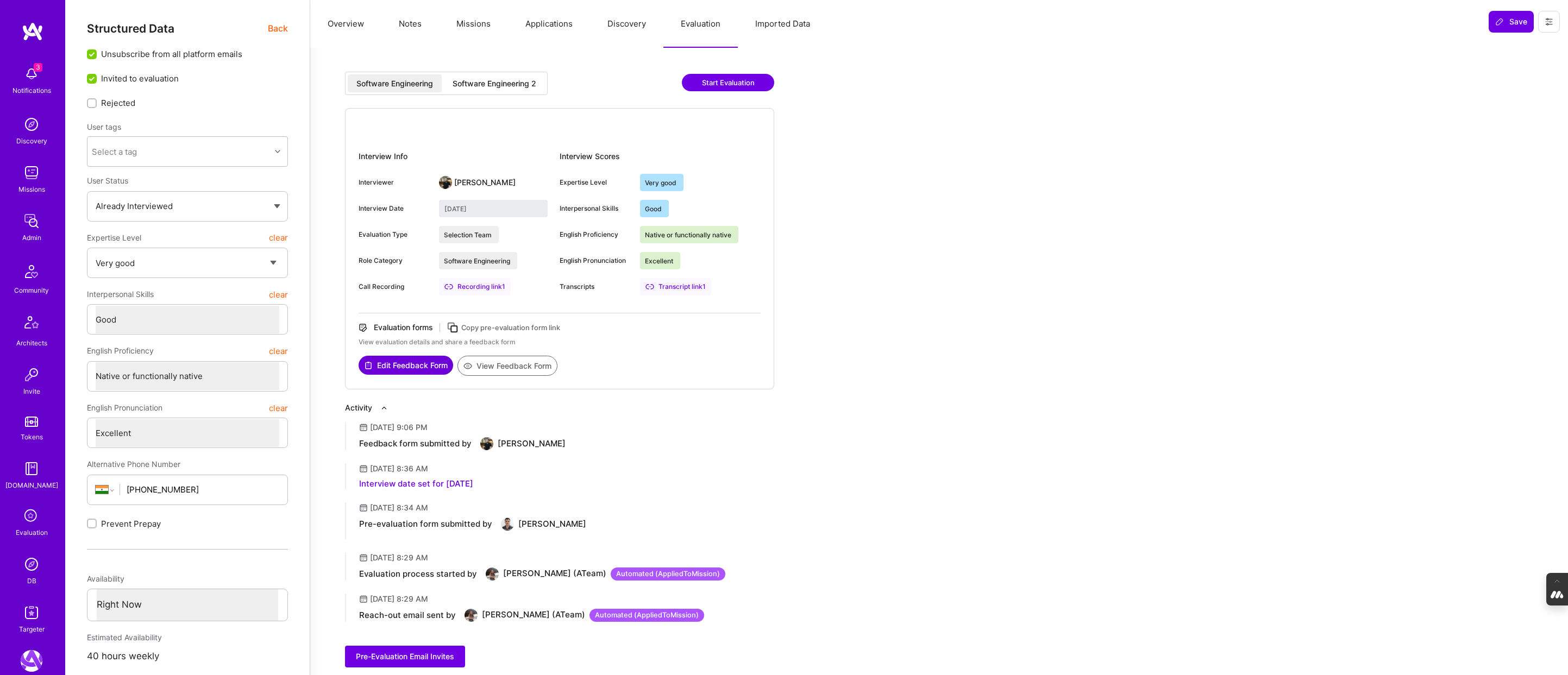
click at [481, 81] on div "Software Engineering 2" at bounding box center [494, 84] width 84 height 11
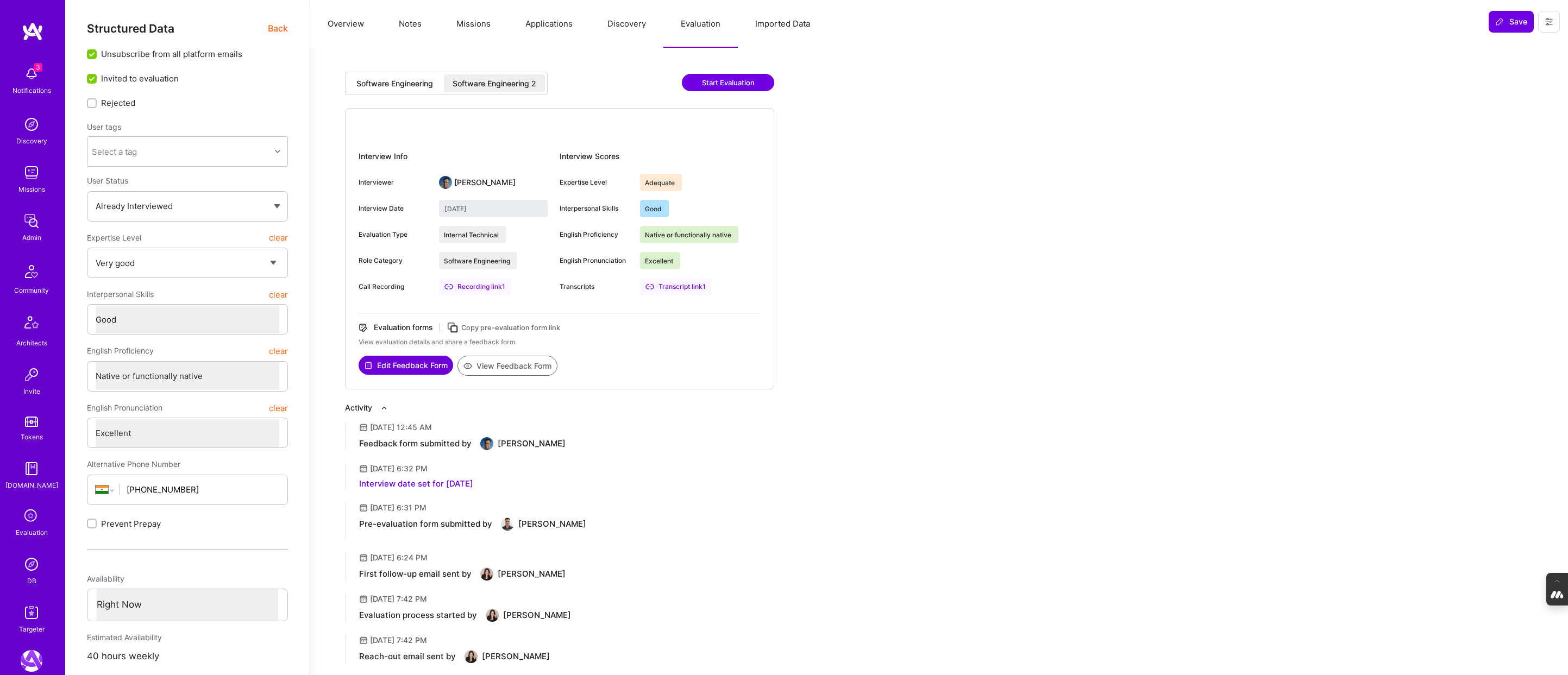
click at [395, 81] on div "Software Engineering" at bounding box center [395, 84] width 77 height 11
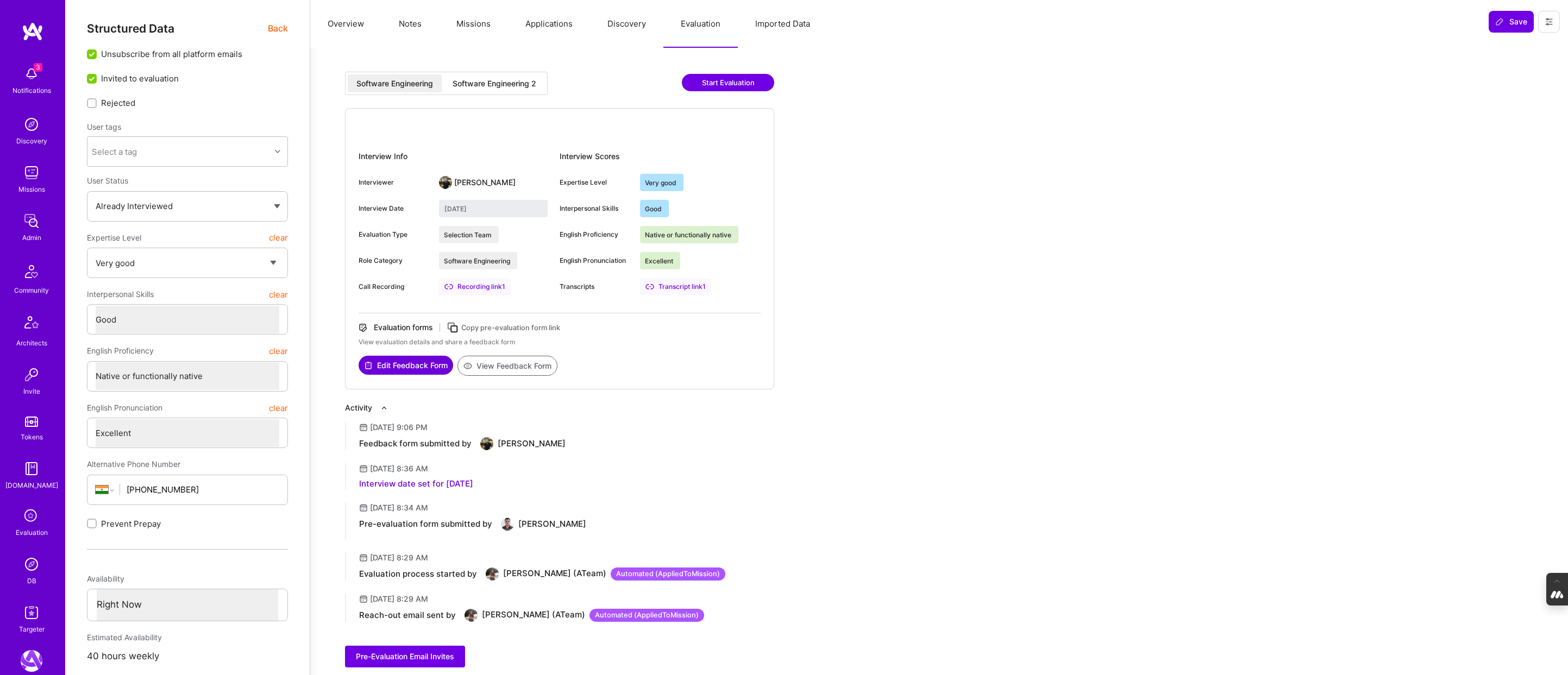
click at [491, 88] on div "Software Engineering 2" at bounding box center [494, 84] width 84 height 11
type input "[DATE]"
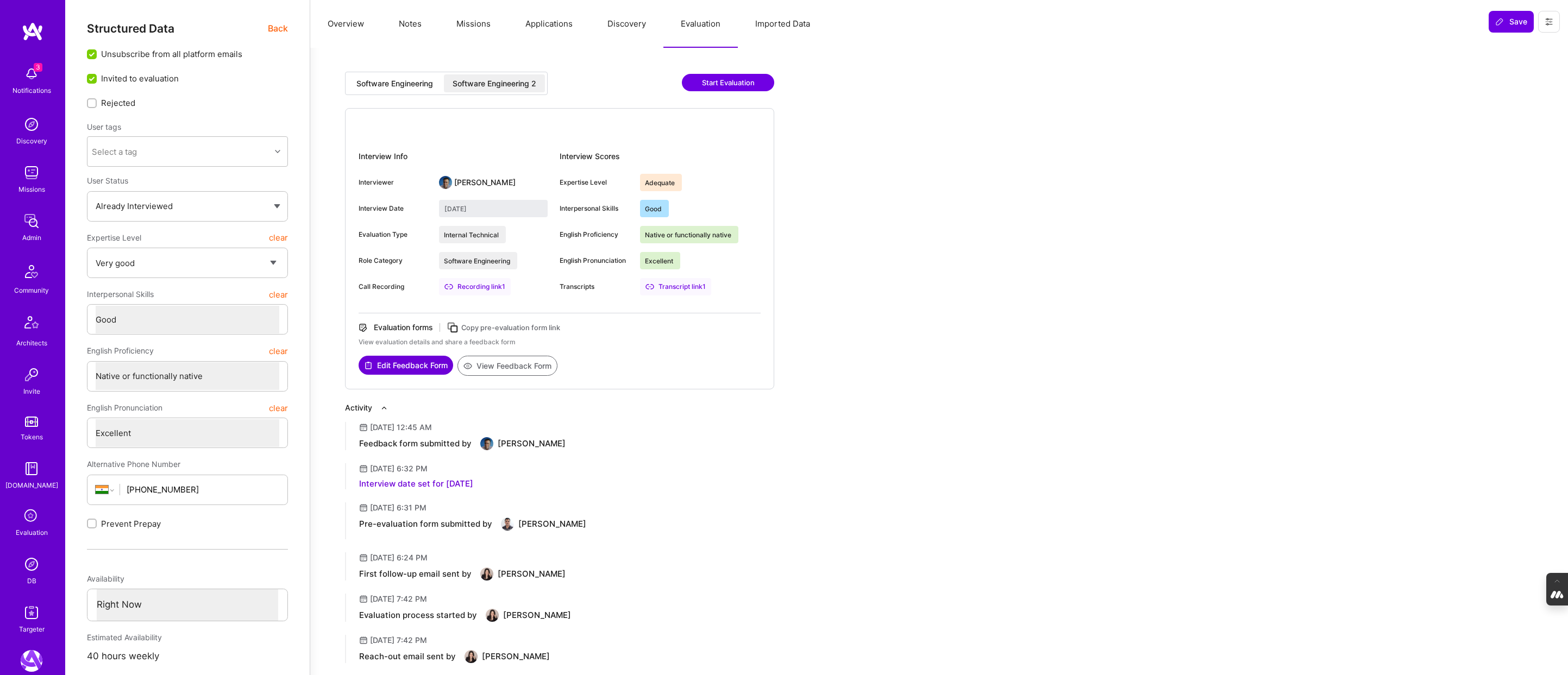
click at [524, 367] on button "View Feedback Form" at bounding box center [507, 366] width 100 height 20
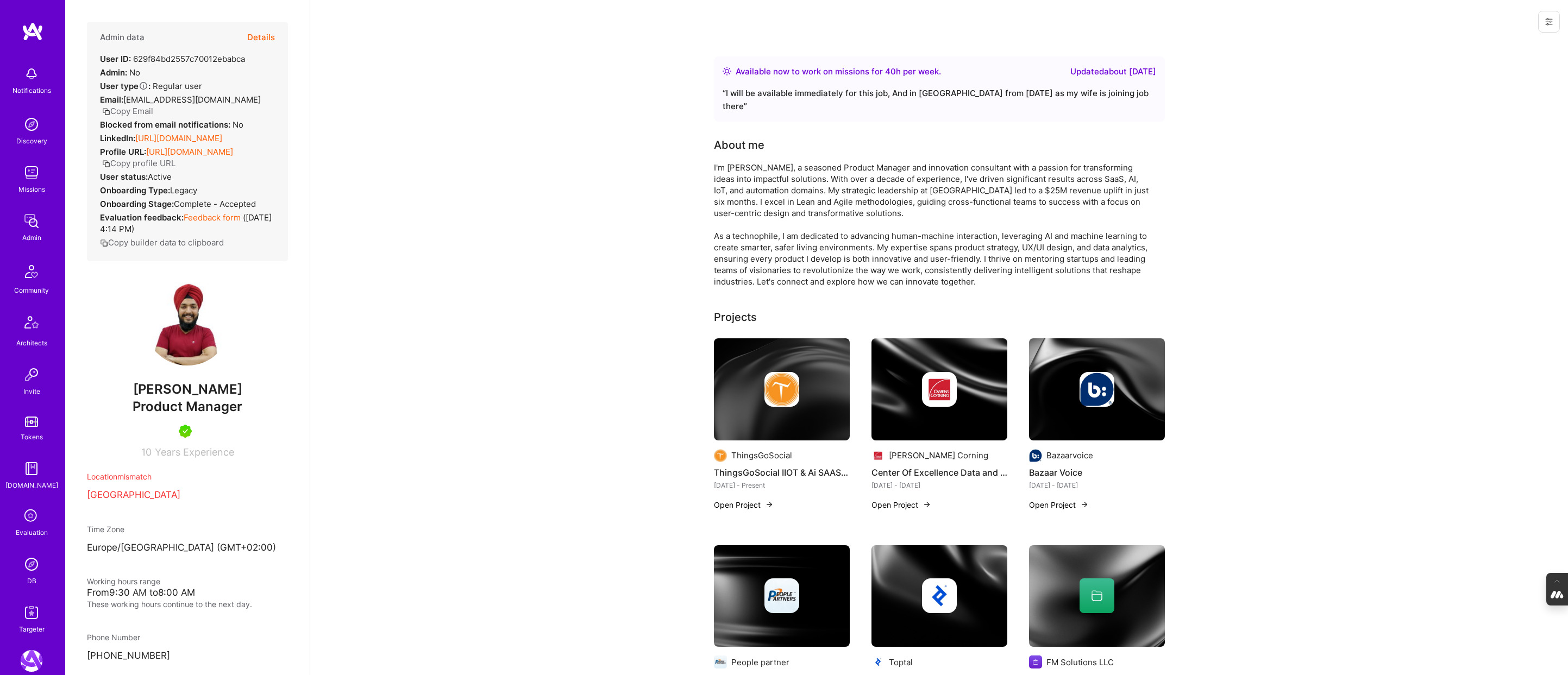
click at [263, 34] on button "Details" at bounding box center [261, 38] width 27 height 31
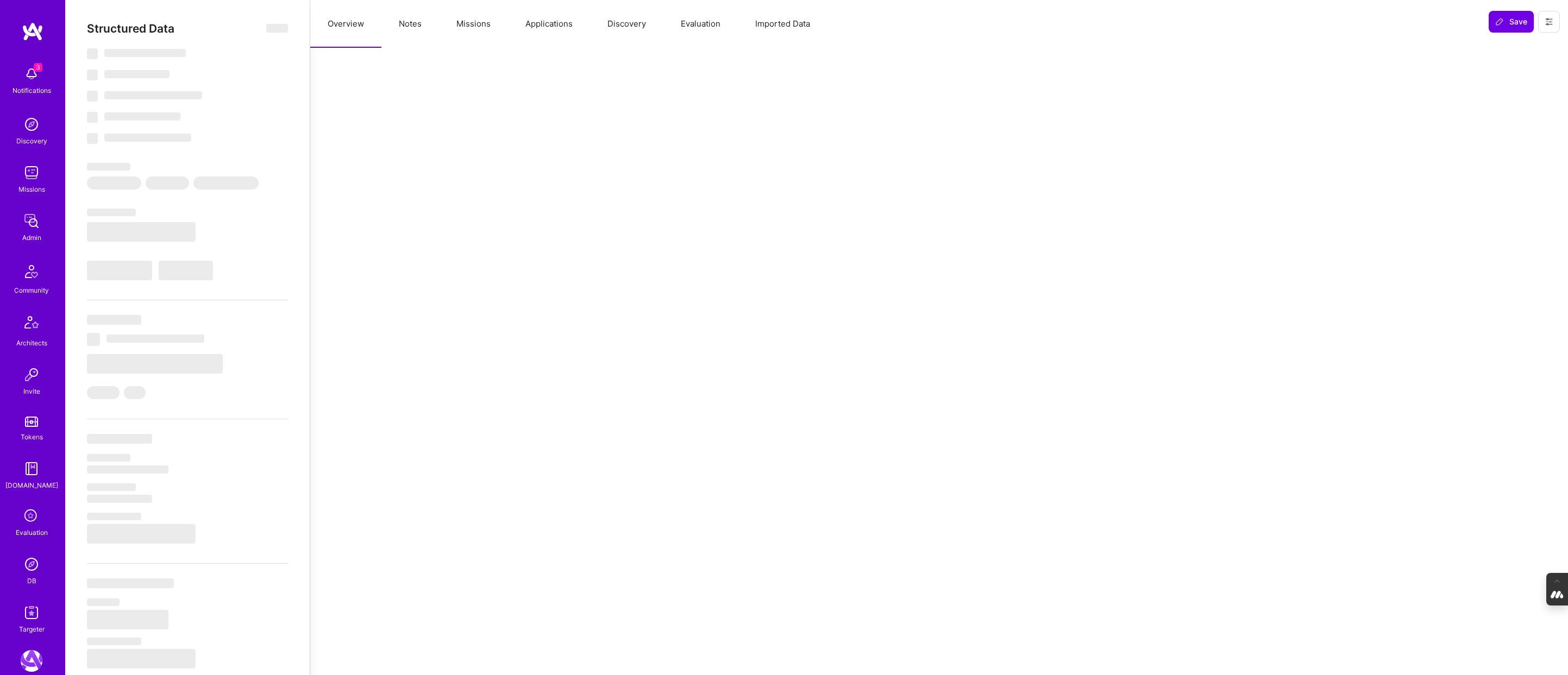
click at [686, 28] on button "Evaluation" at bounding box center [700, 23] width 74 height 48
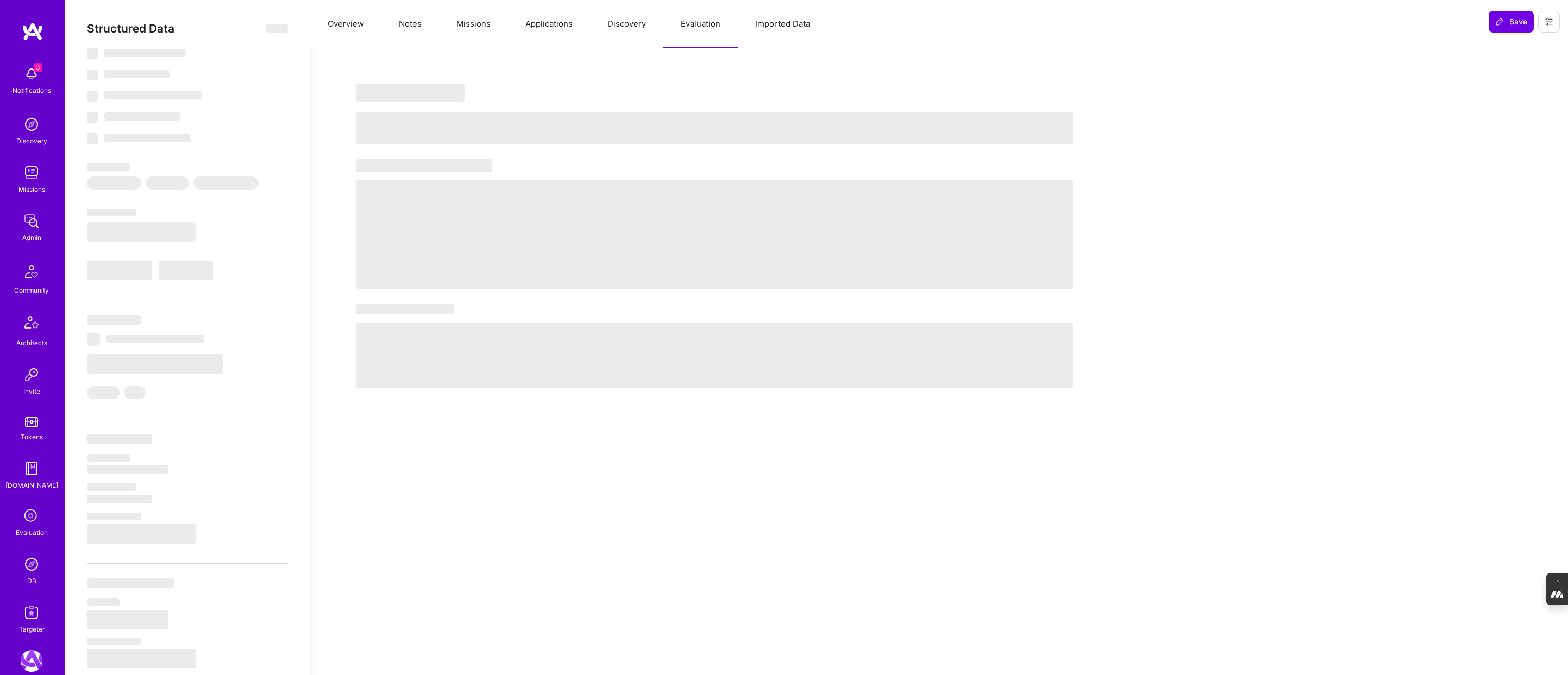
select select "Right Now"
select select "5"
select select "4"
select select "7"
select select "6"
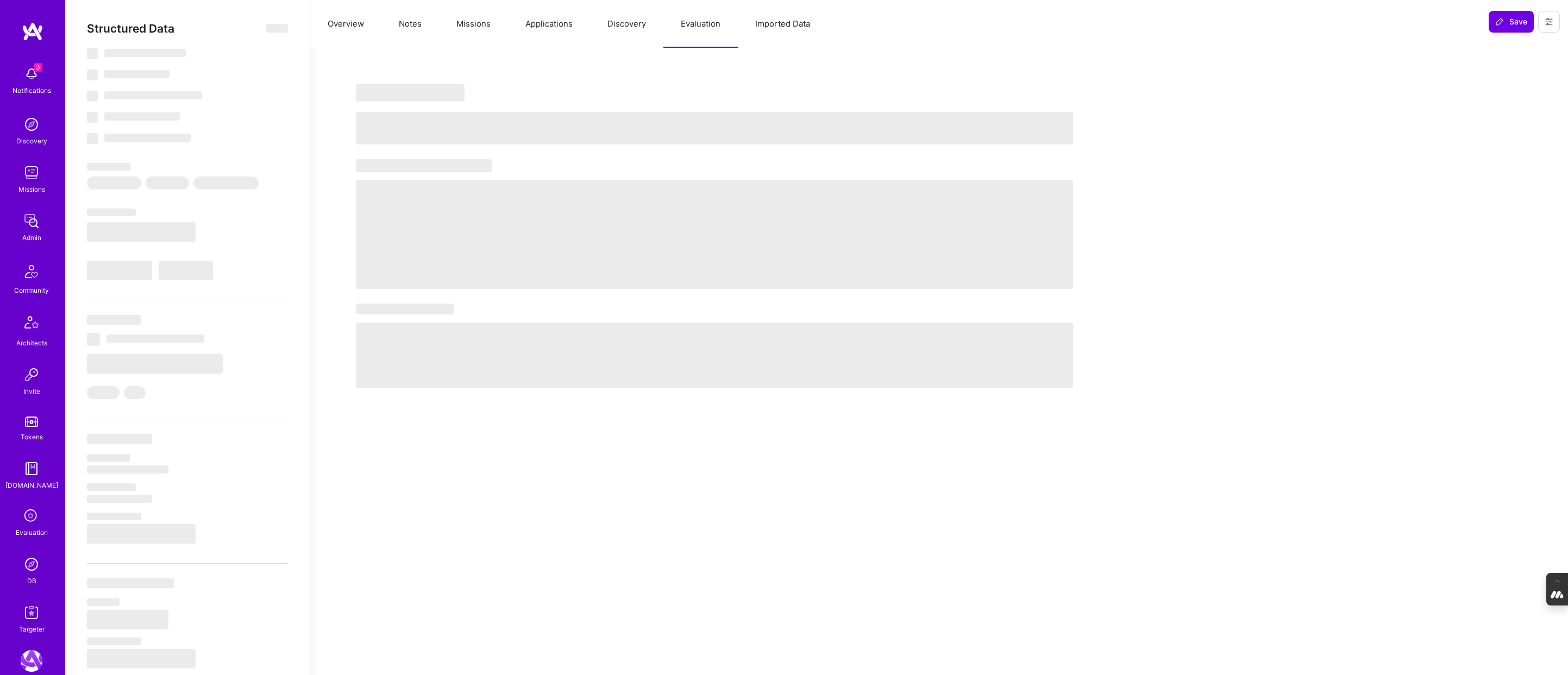
select select "FI"
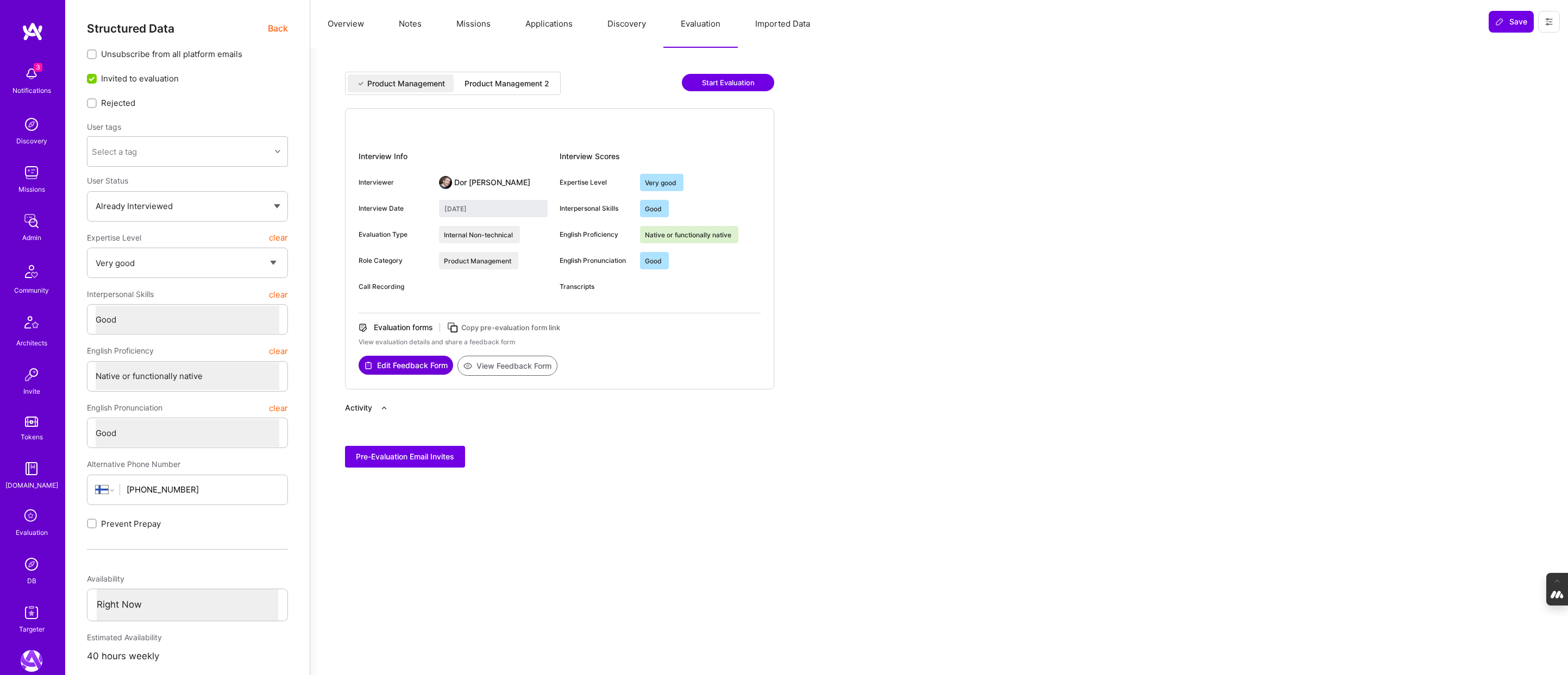
click at [510, 91] on div "Product Management 2" at bounding box center [506, 83] width 102 height 18
type input "September 30, 2025"
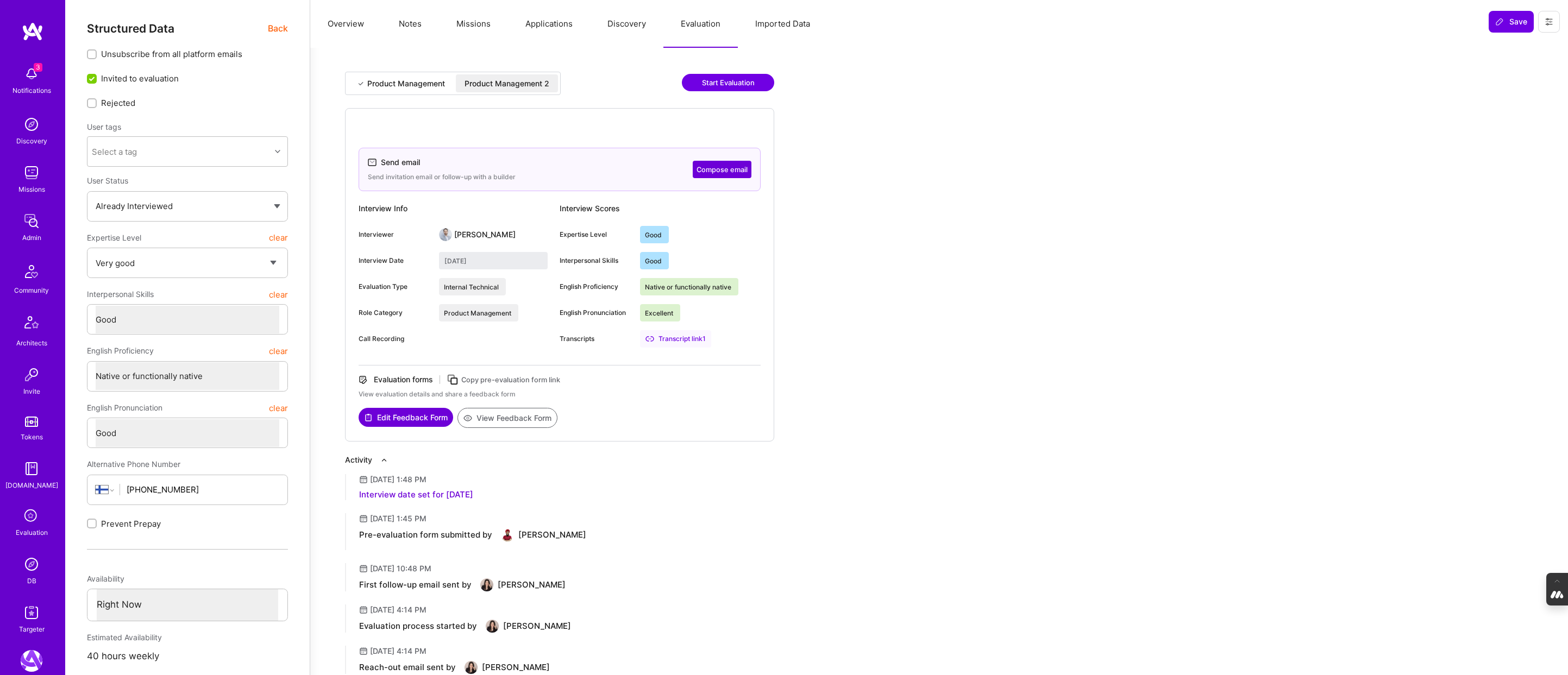
click at [514, 421] on button "View Feedback Form" at bounding box center [507, 418] width 100 height 20
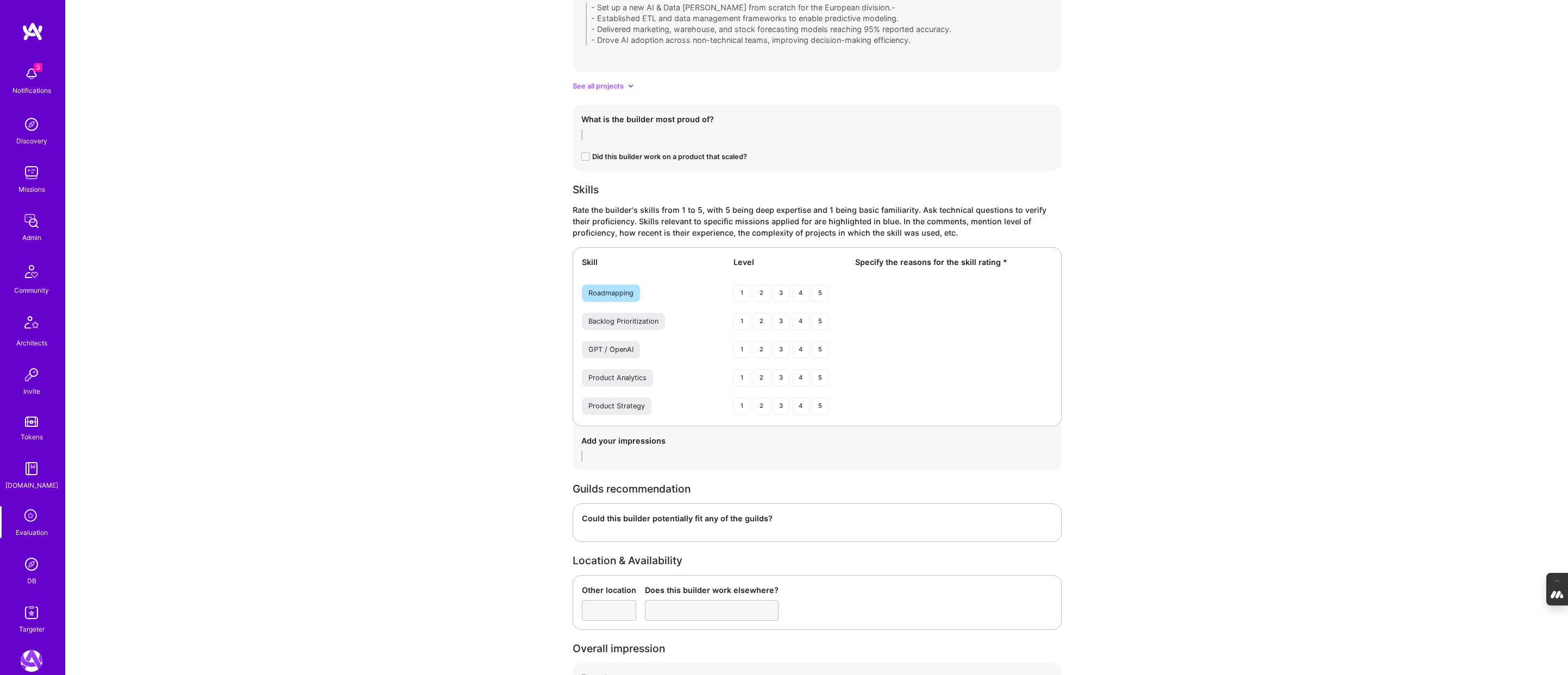
scroll to position [1758, 0]
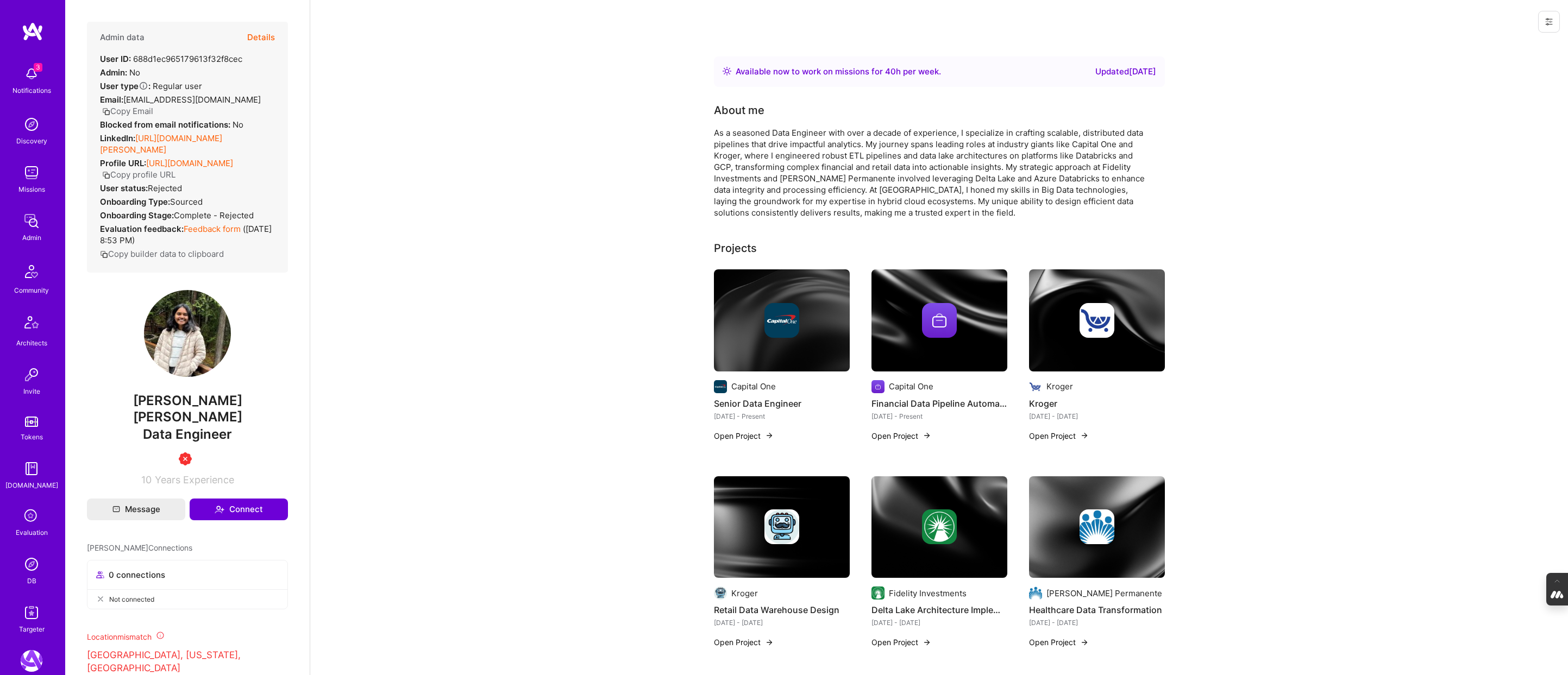
click at [263, 38] on button "Details" at bounding box center [261, 38] width 27 height 31
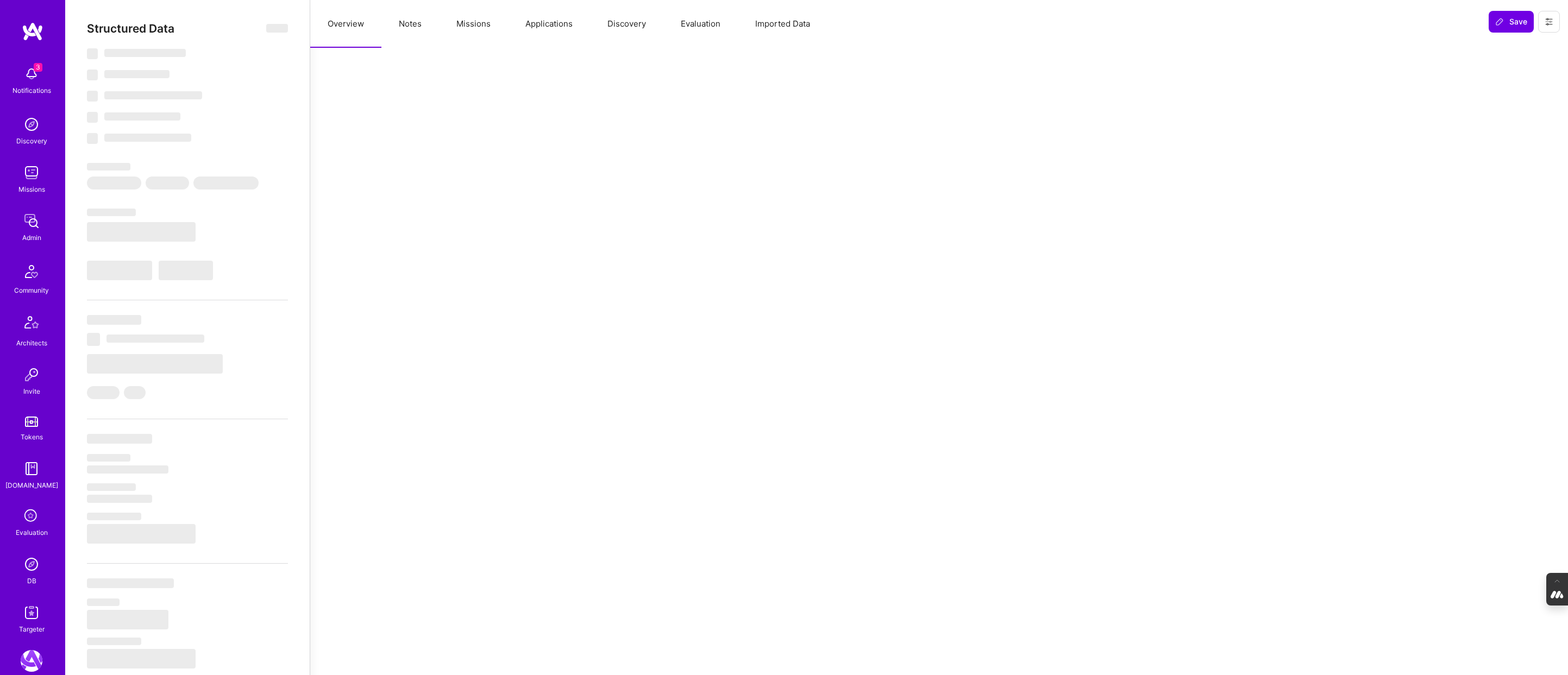
click at [696, 22] on button "Evaluation" at bounding box center [700, 23] width 74 height 48
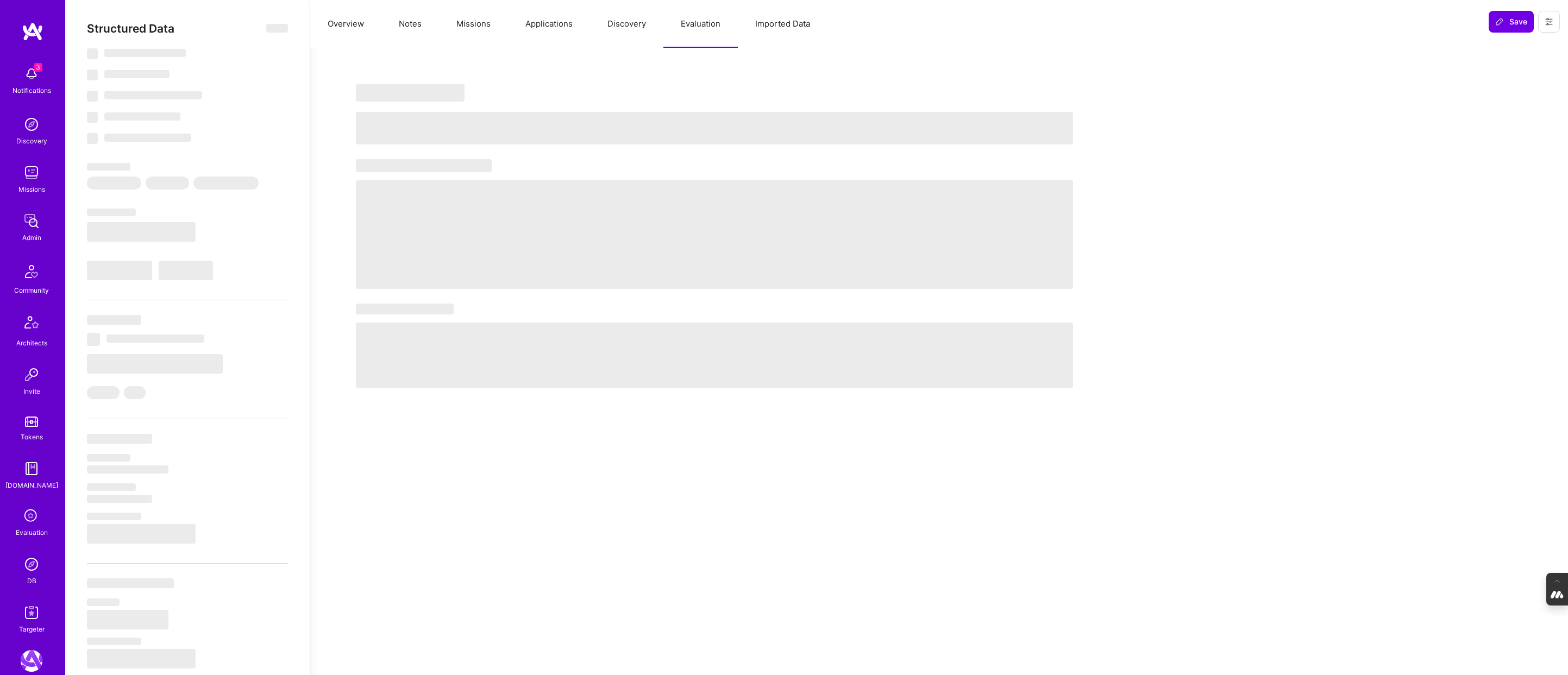
select select "Right Now"
select select "5"
select select "4"
select select "6"
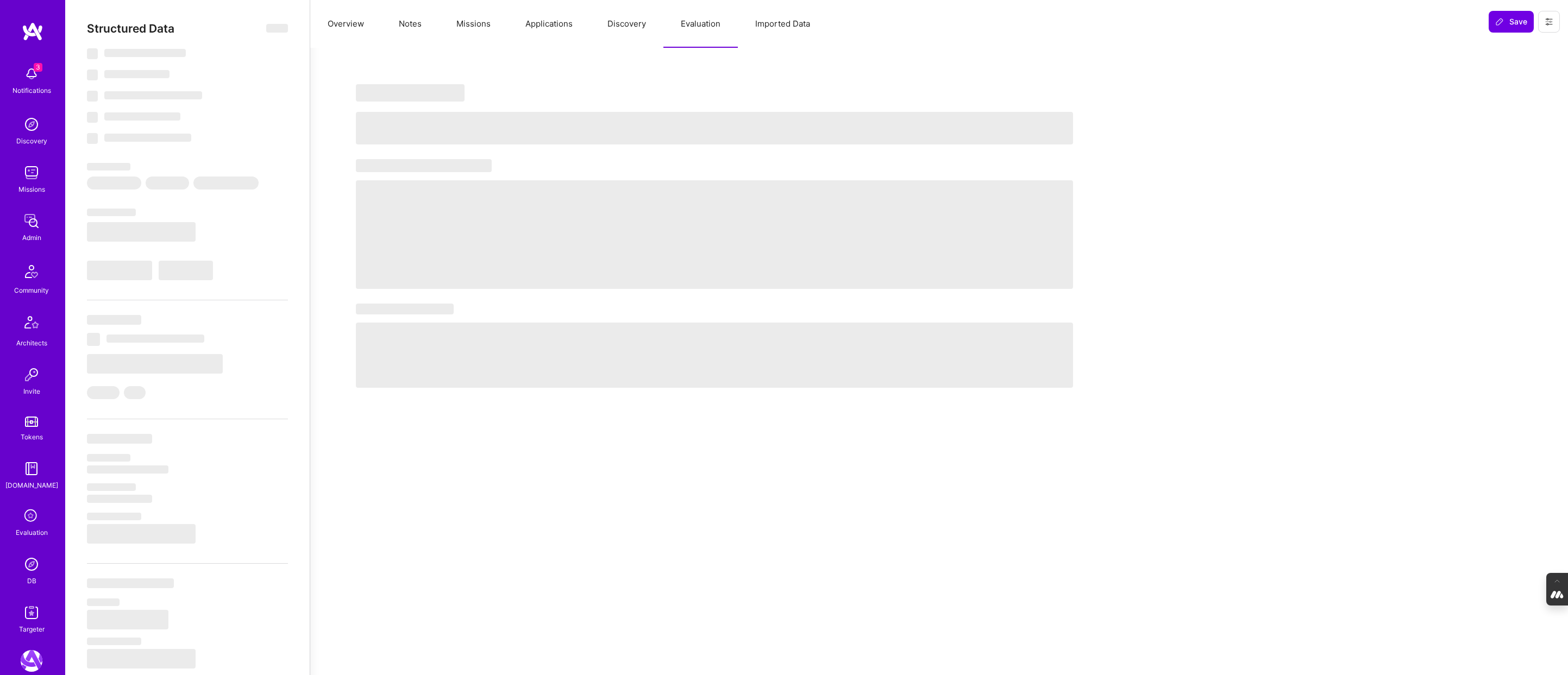
select select "US"
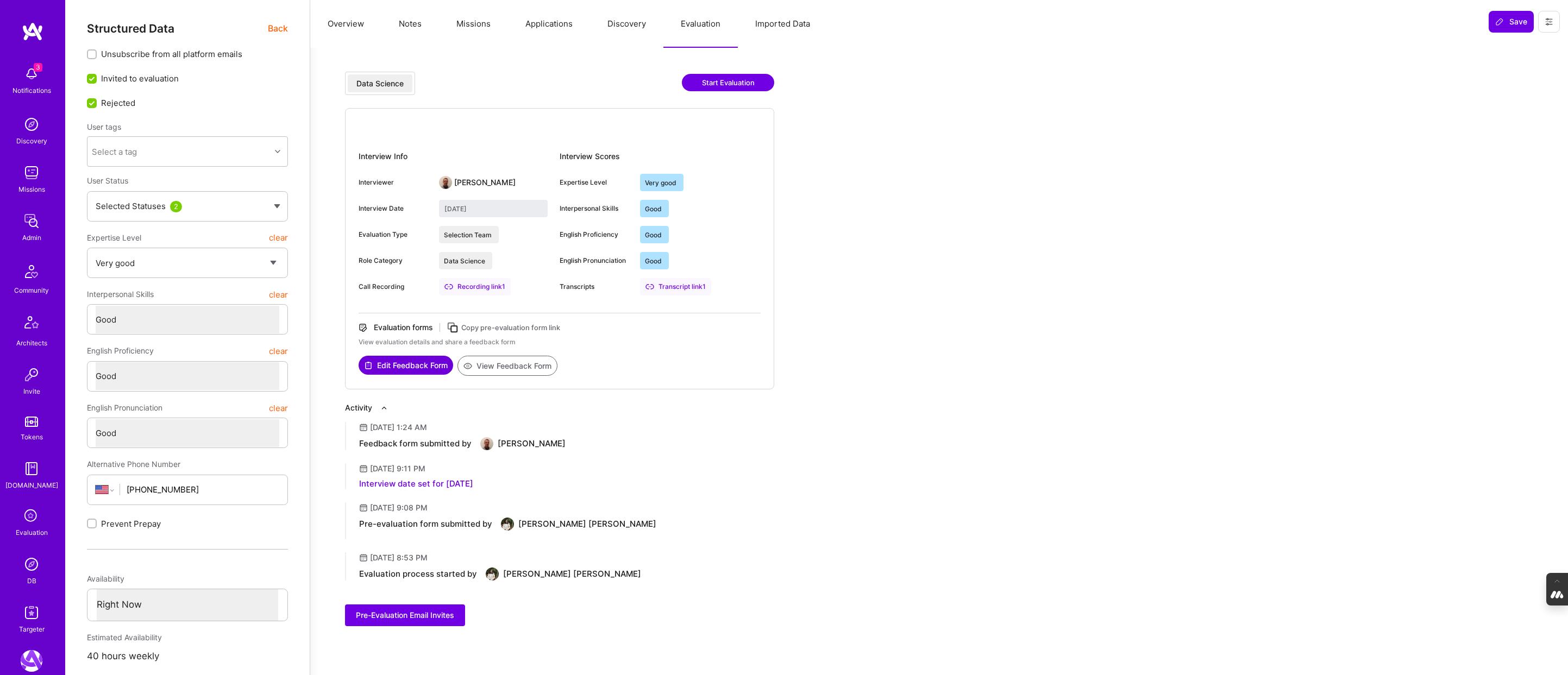
click at [400, 26] on button "Notes" at bounding box center [410, 23] width 58 height 48
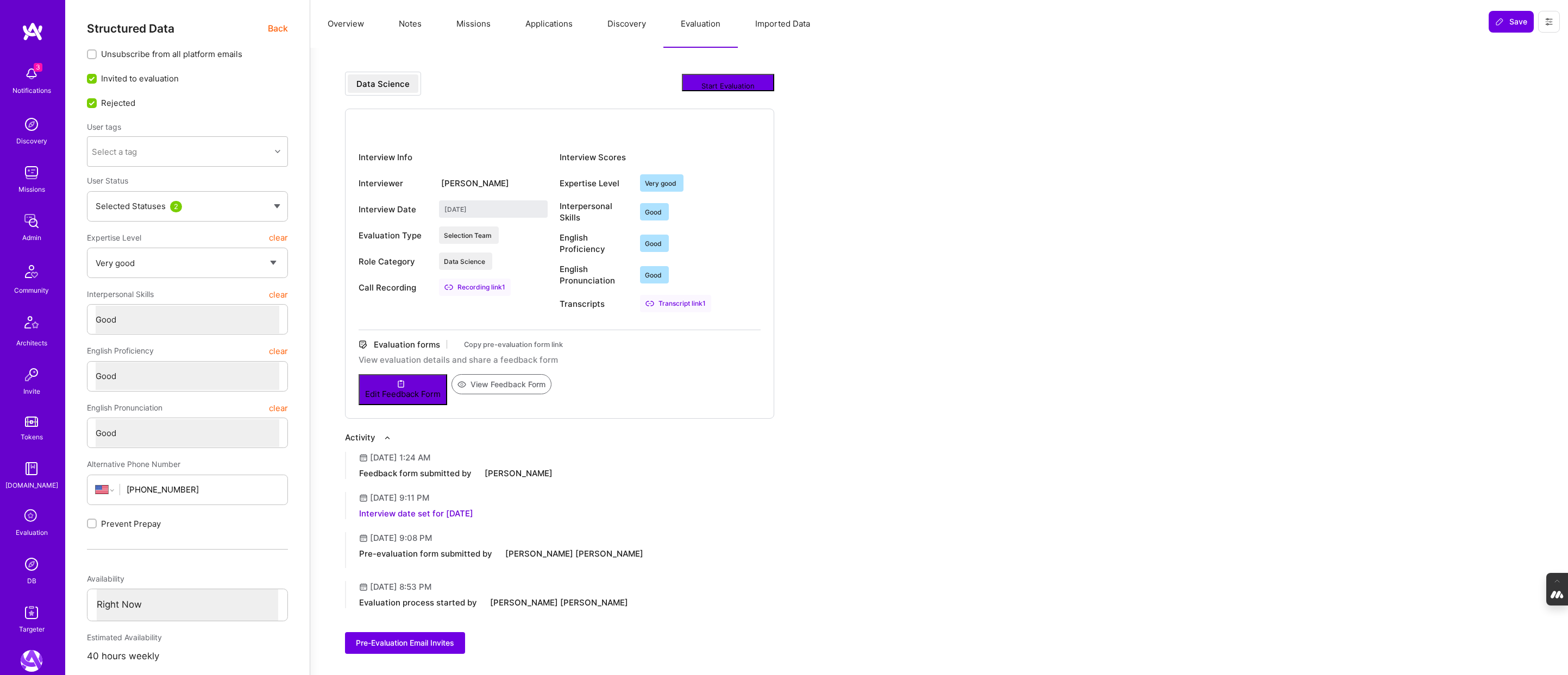
type textarea "x"
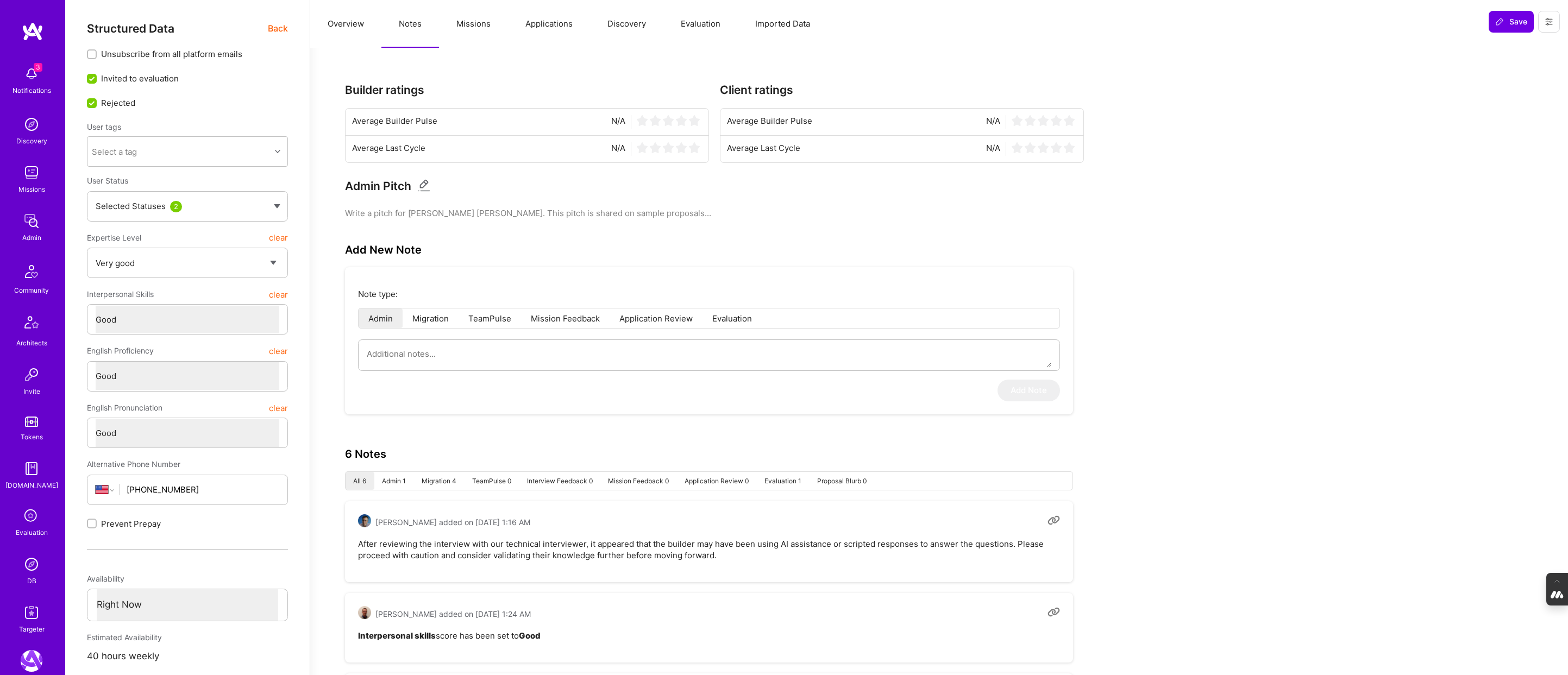
click at [352, 24] on button "Overview" at bounding box center [345, 23] width 71 height 48
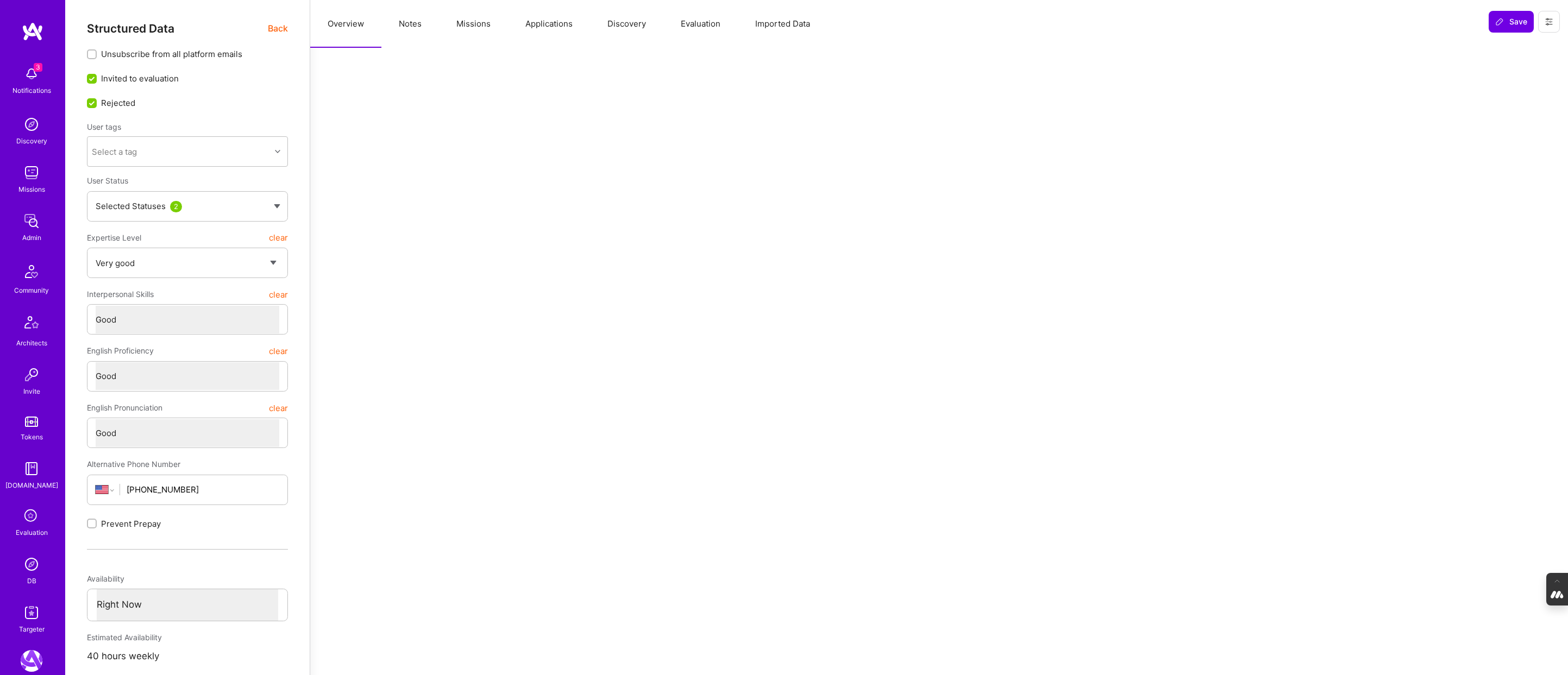
click at [271, 33] on span "Back" at bounding box center [278, 28] width 20 height 13
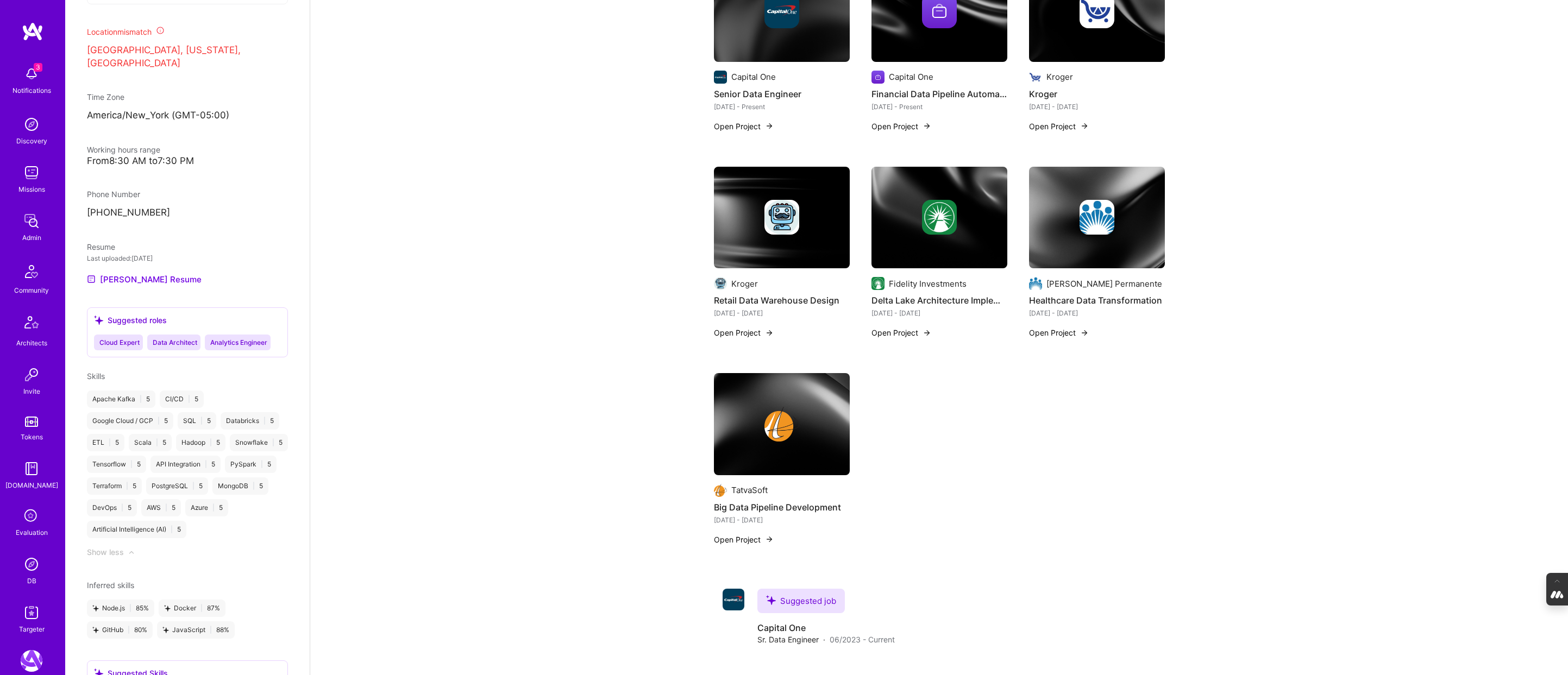
scroll to position [781, 0]
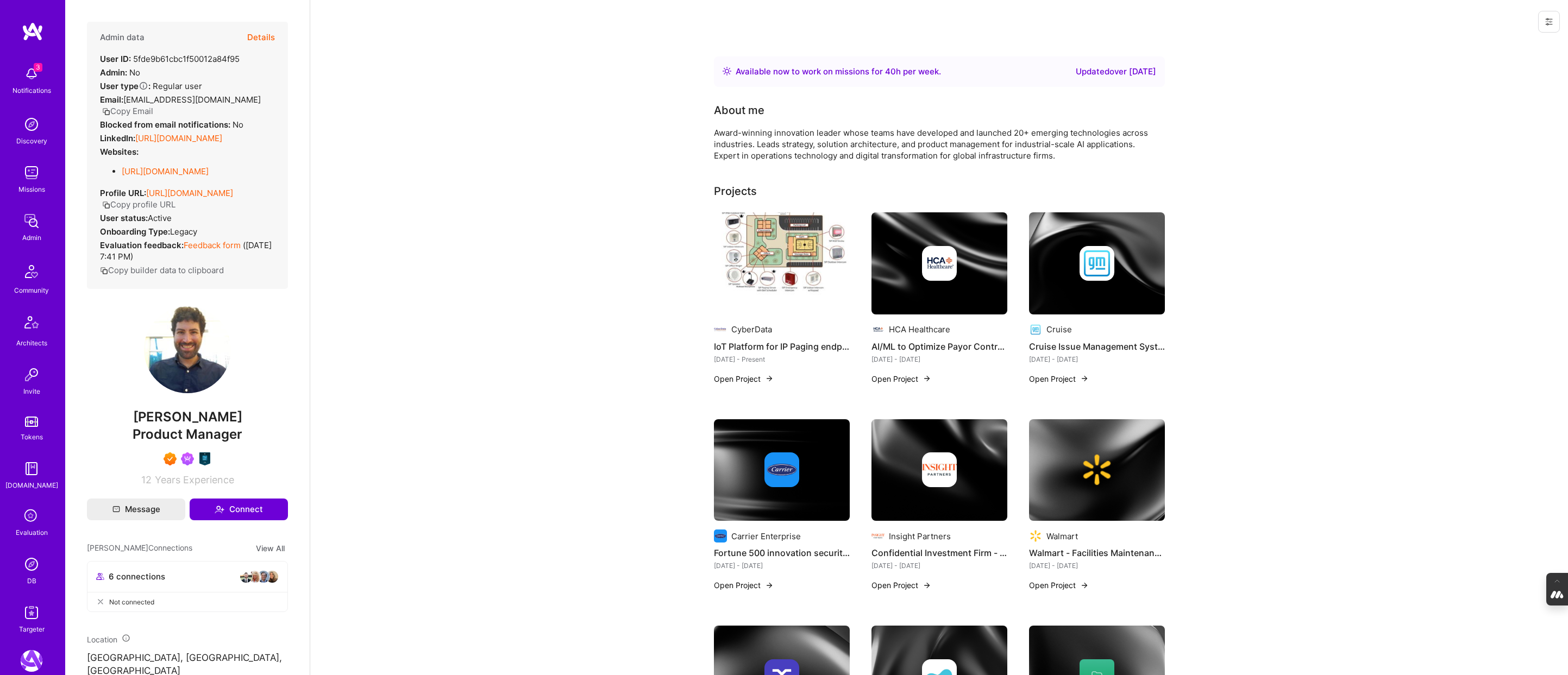
click at [262, 42] on button "Details" at bounding box center [261, 38] width 27 height 31
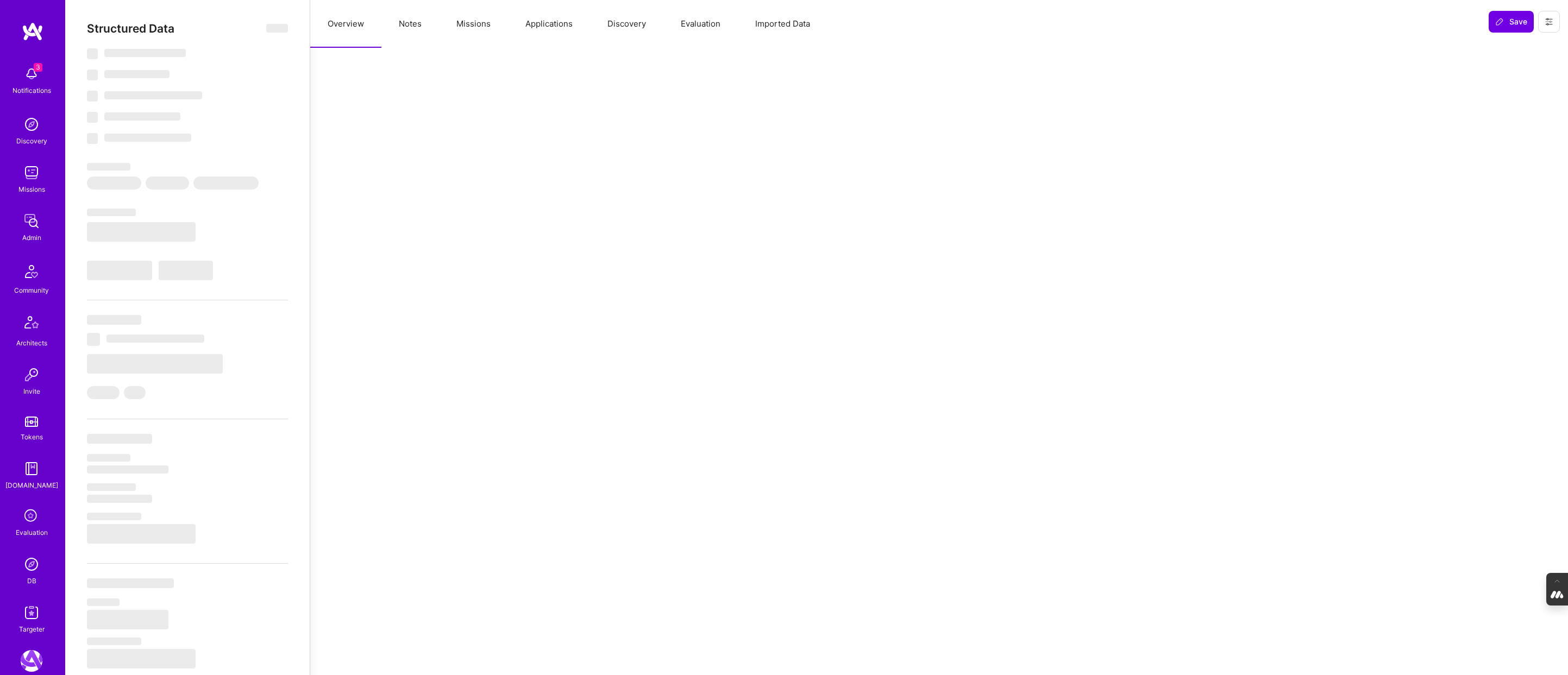
click at [693, 42] on button "Evaluation" at bounding box center [700, 23] width 74 height 48
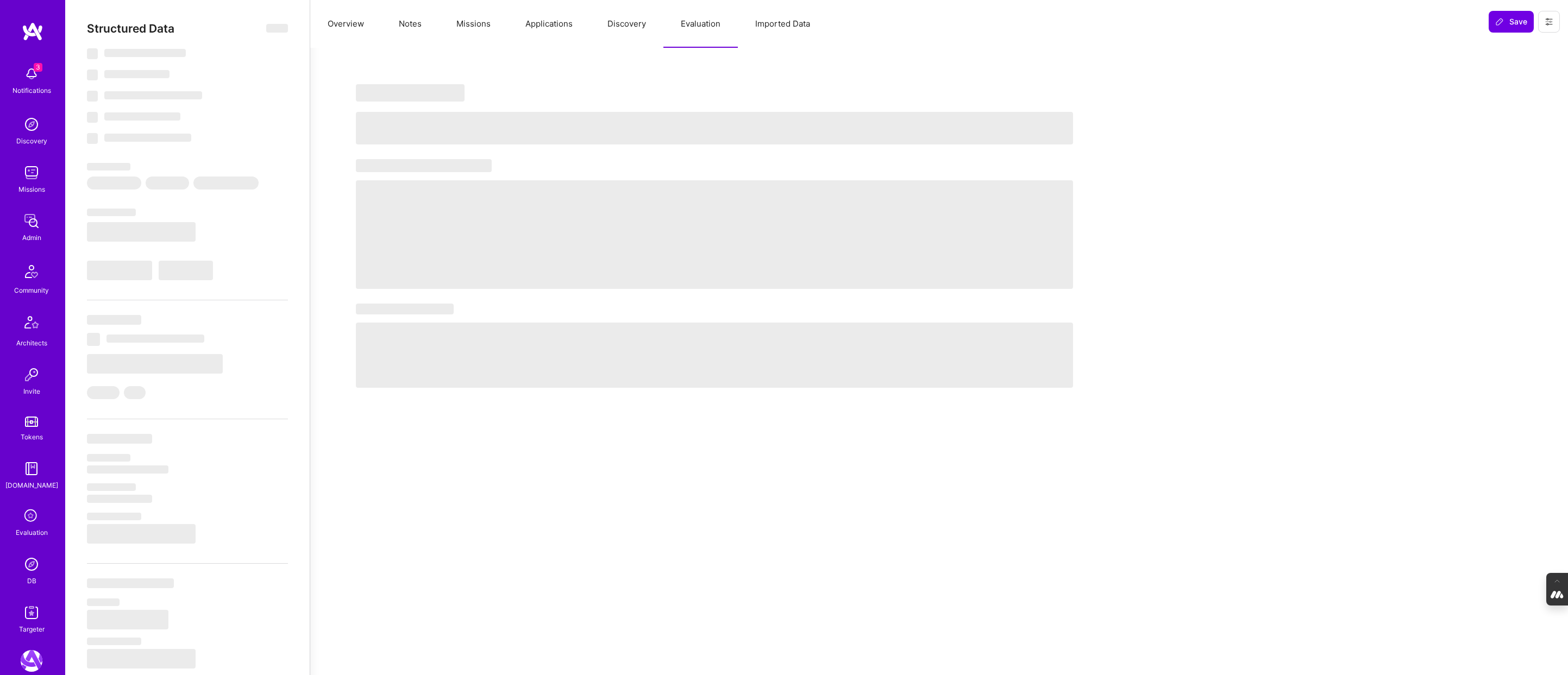
select select "Right Now"
select select "7"
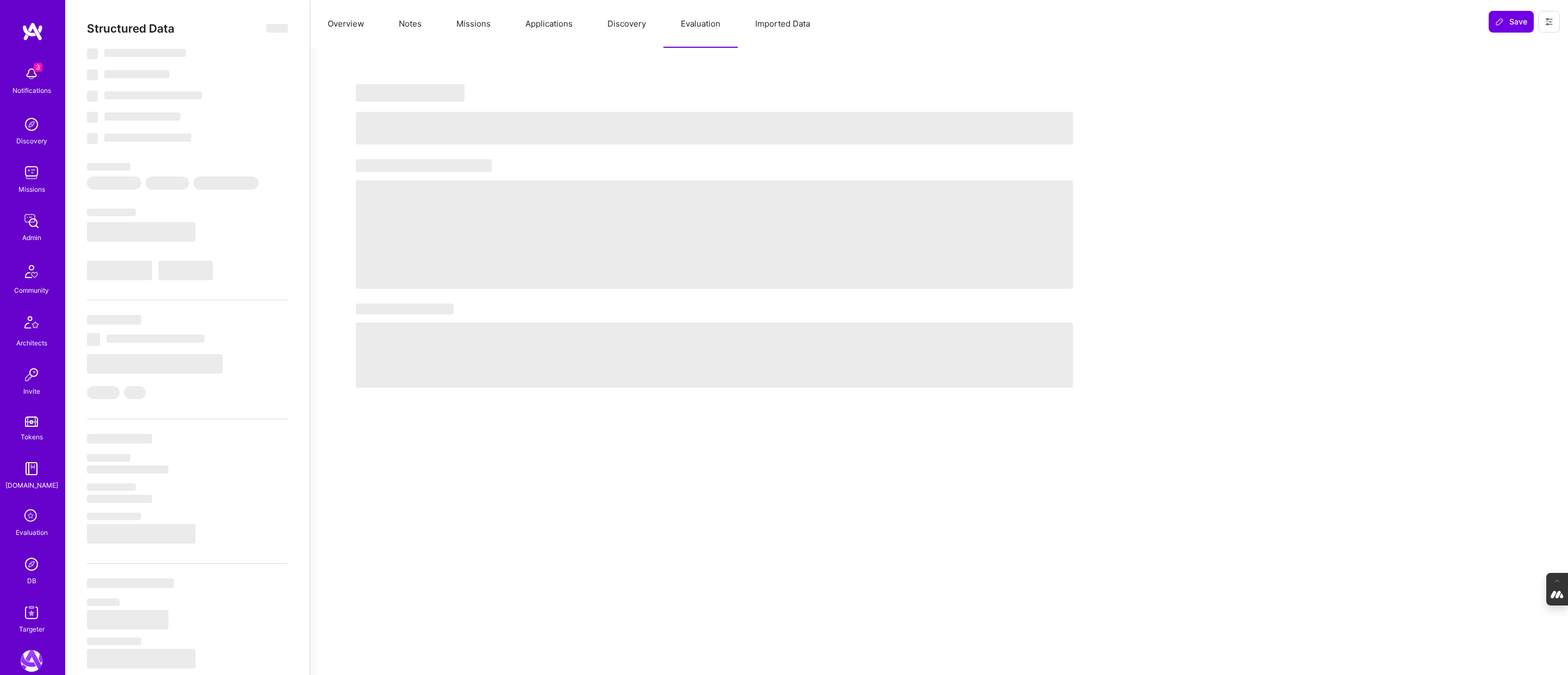
select select "US"
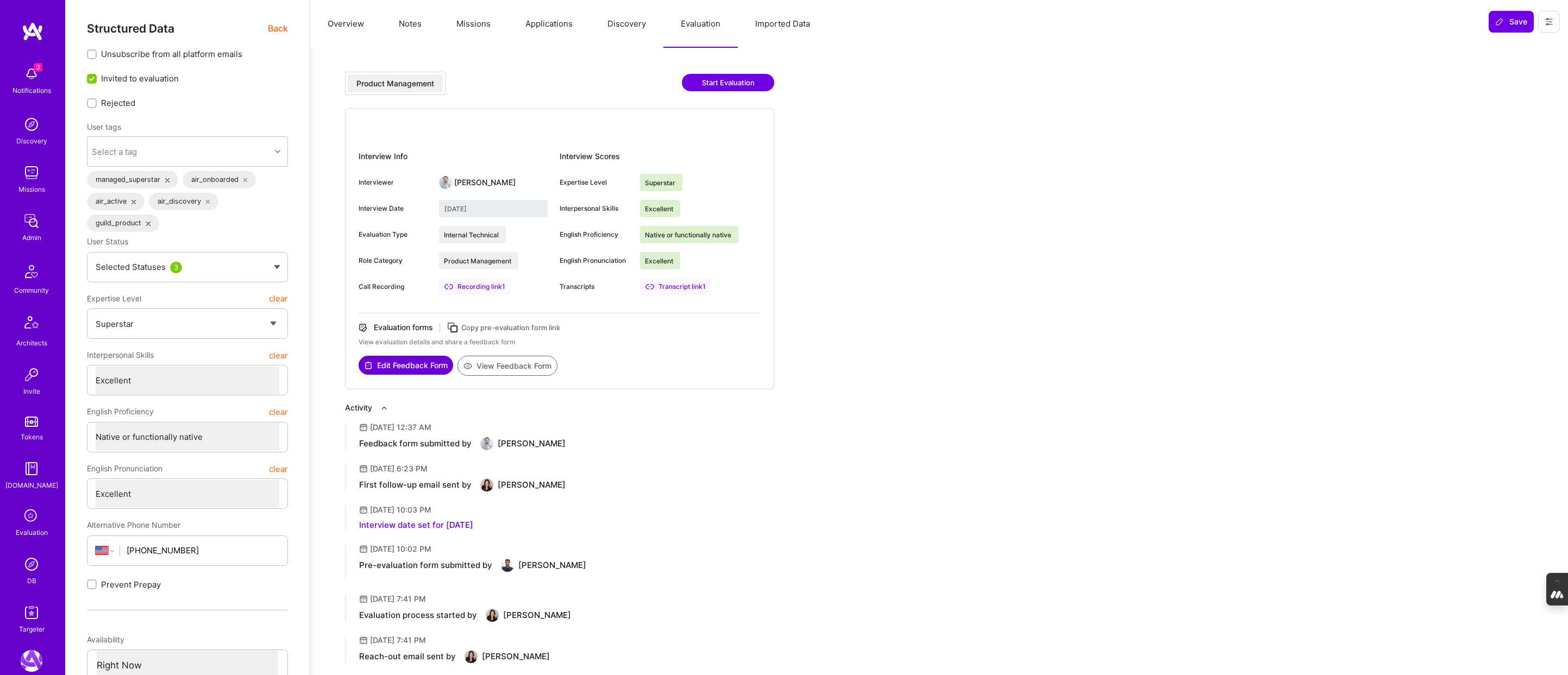
click at [396, 16] on button "Notes" at bounding box center [410, 23] width 58 height 48
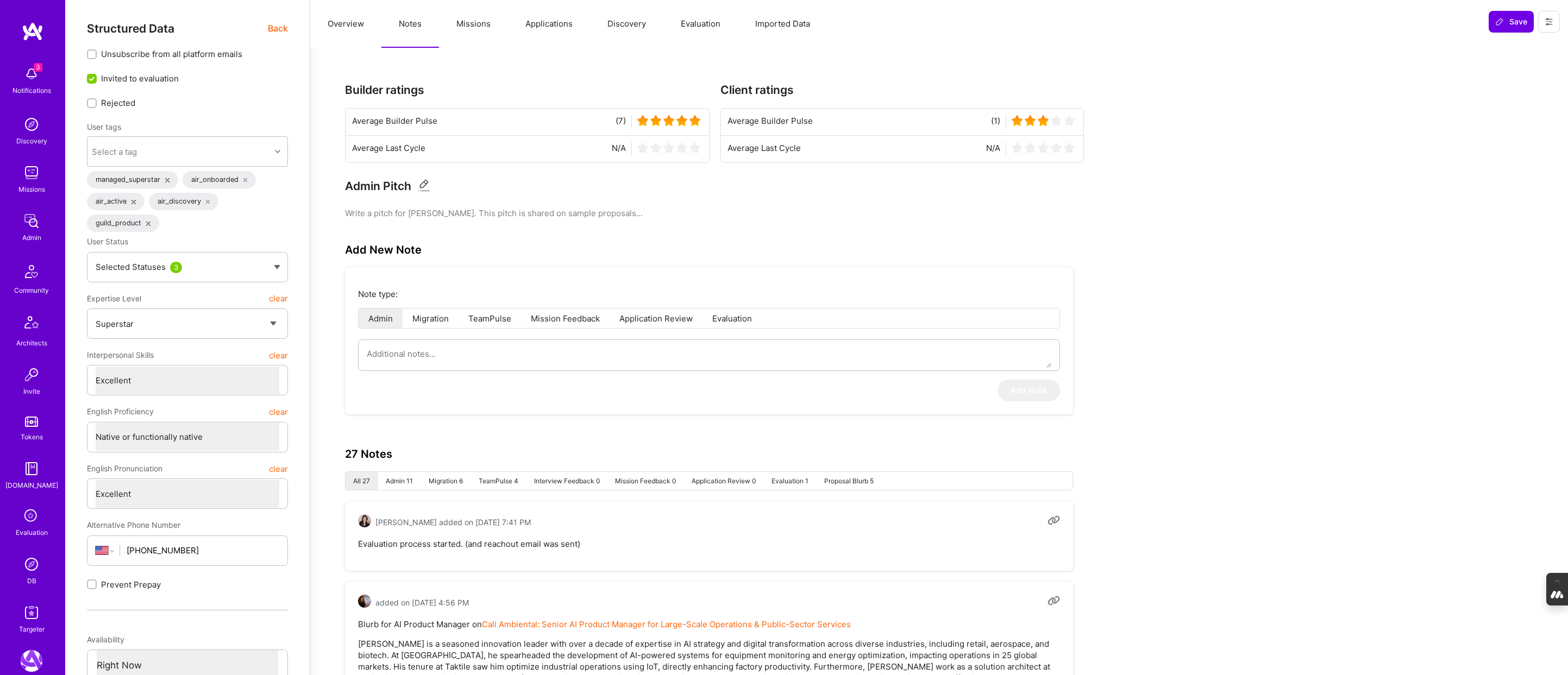
click at [693, 22] on button "Evaluation" at bounding box center [700, 23] width 74 height 48
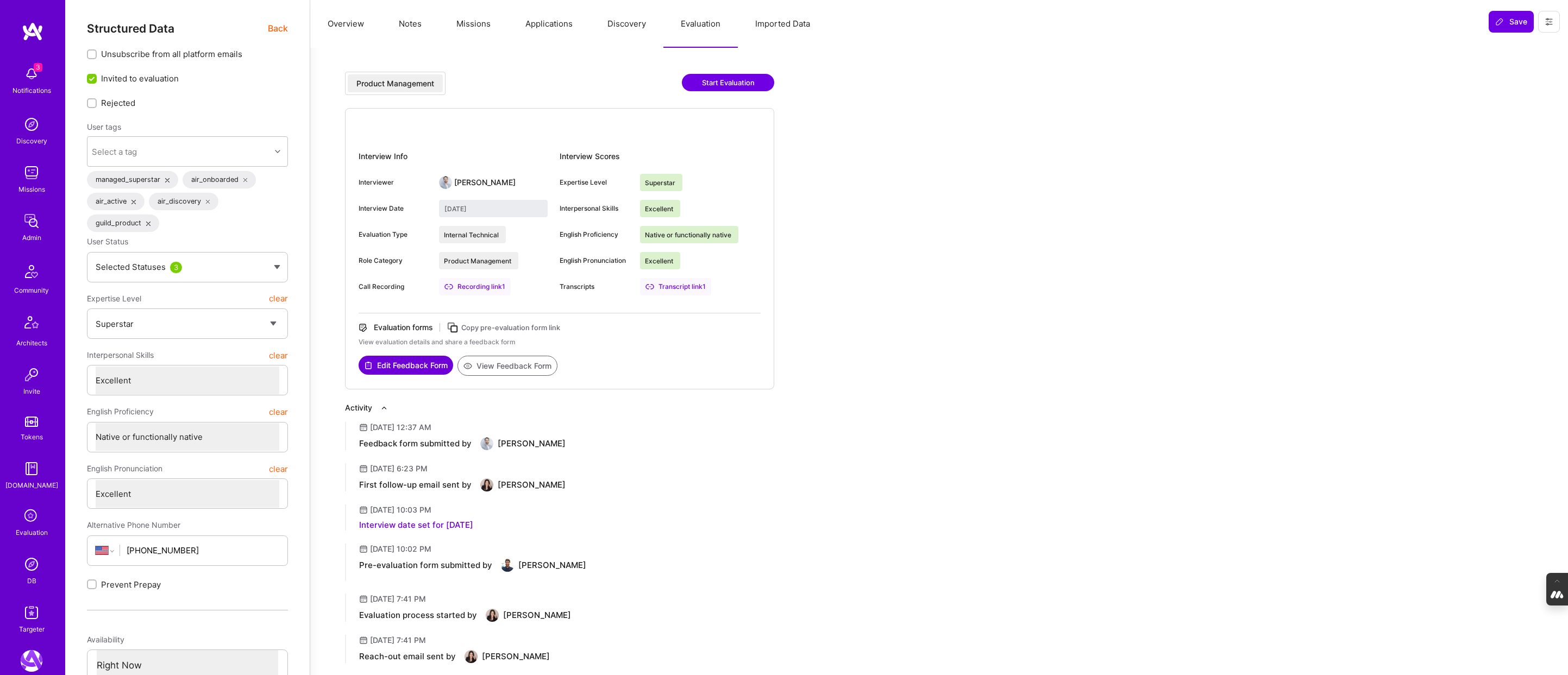
click at [409, 22] on button "Notes" at bounding box center [410, 23] width 58 height 48
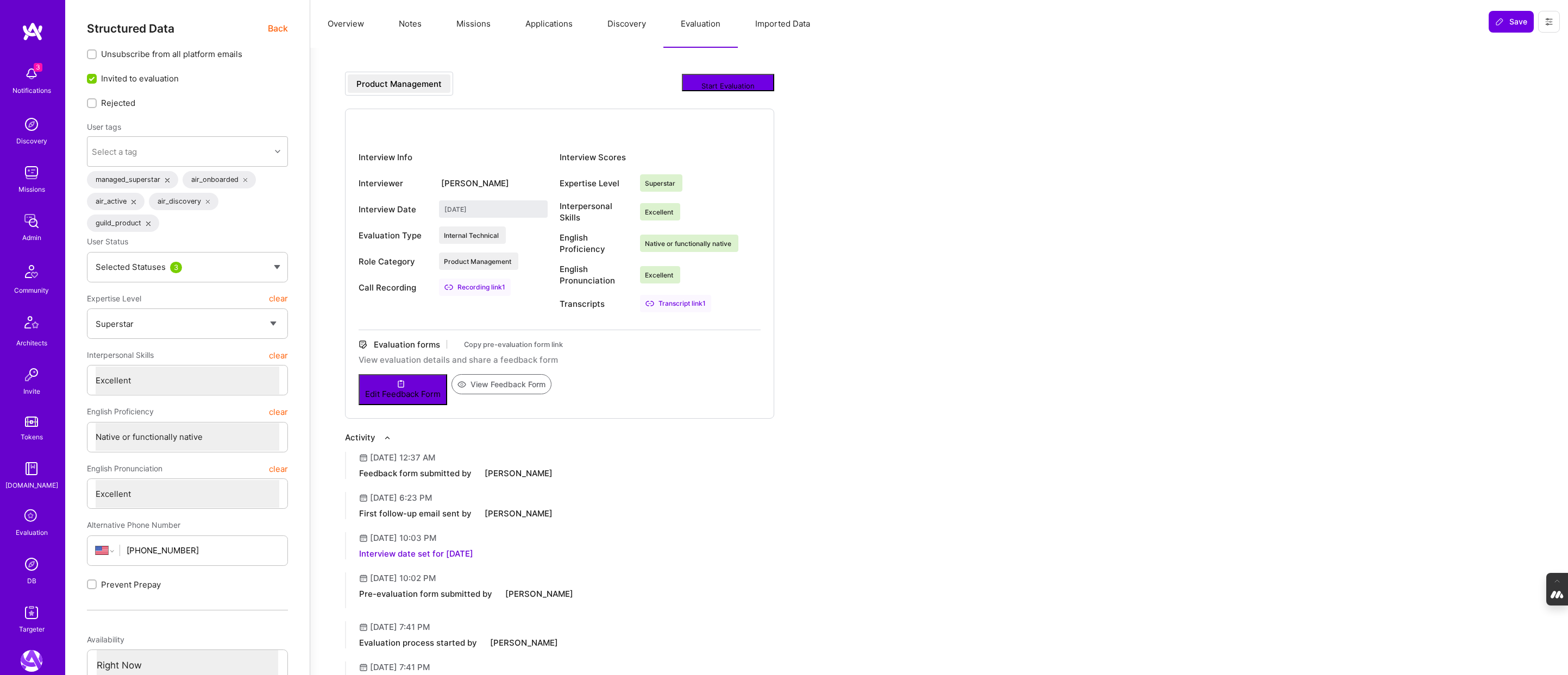
type textarea "x"
